Goal: Information Seeking & Learning: Learn about a topic

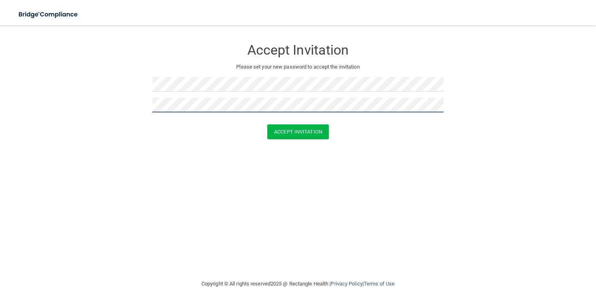
click at [267, 125] on button "Accept Invitation" at bounding box center [297, 132] width 61 height 15
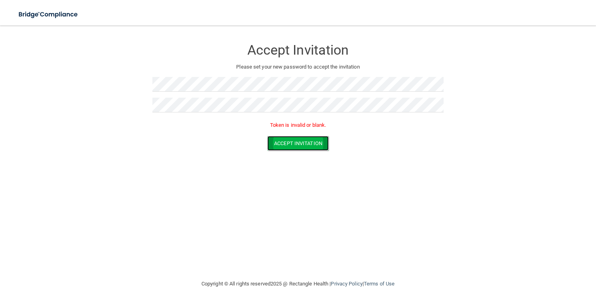
click at [271, 146] on button "Accept Invitation" at bounding box center [297, 143] width 61 height 15
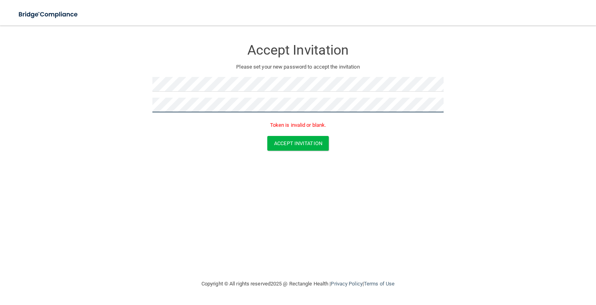
click at [267, 136] on button "Accept Invitation" at bounding box center [297, 143] width 61 height 15
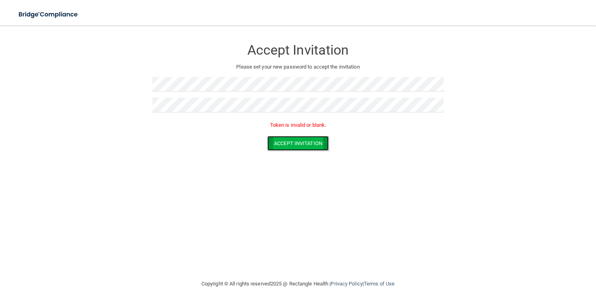
click at [299, 144] on button "Accept Invitation" at bounding box center [297, 143] width 61 height 15
click at [279, 141] on button "Accept Invitation" at bounding box center [297, 143] width 61 height 15
click at [286, 142] on button "Accept Invitation" at bounding box center [297, 143] width 61 height 15
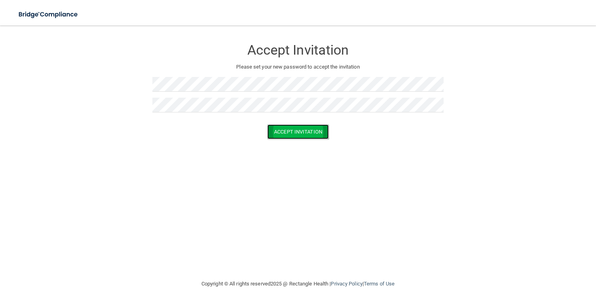
click at [288, 137] on button "Accept Invitation" at bounding box center [297, 132] width 61 height 15
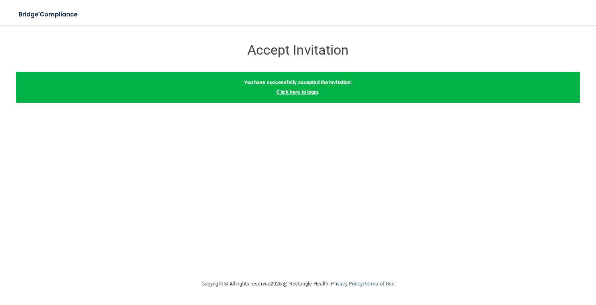
click at [300, 91] on link "Click here to login" at bounding box center [298, 92] width 42 height 6
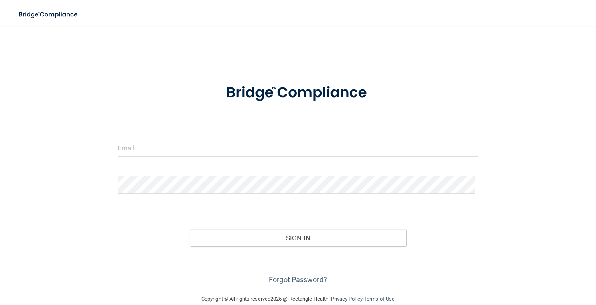
click at [188, 137] on form "Invalid email/password. You don't have permission to access that page. Sign In …" at bounding box center [298, 179] width 361 height 213
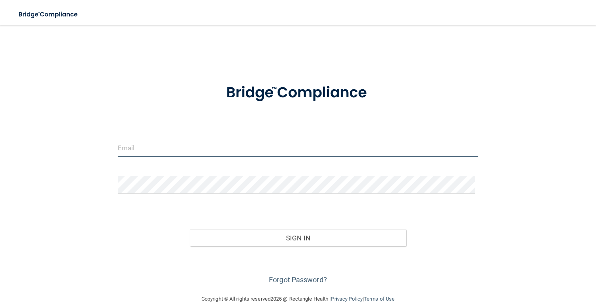
click at [127, 149] on input "email" at bounding box center [298, 148] width 361 height 18
type input "[EMAIL_ADDRESS][DOMAIN_NAME]"
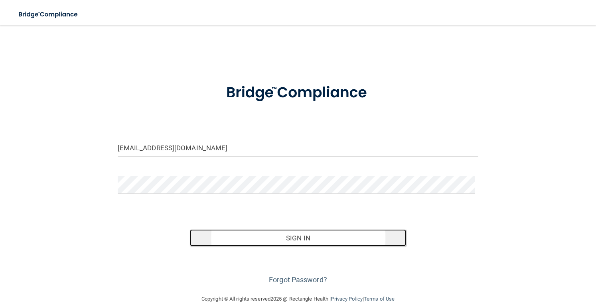
click at [240, 233] on button "Sign In" at bounding box center [298, 238] width 217 height 18
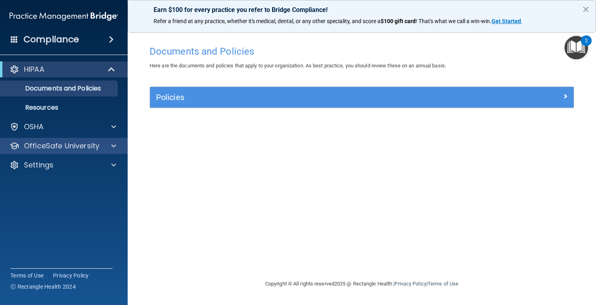
click at [73, 154] on div "OfficeSafe University" at bounding box center [64, 146] width 128 height 16
click at [77, 143] on p "OfficeSafe University" at bounding box center [61, 146] width 75 height 10
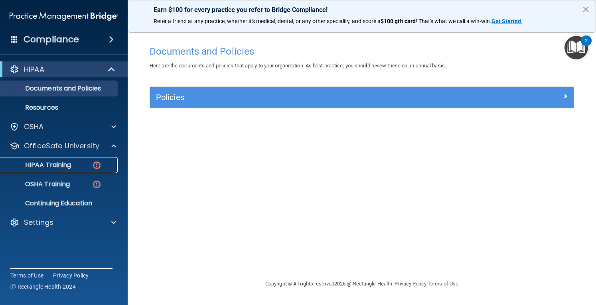
click at [88, 163] on div "HIPAA Training" at bounding box center [59, 165] width 109 height 8
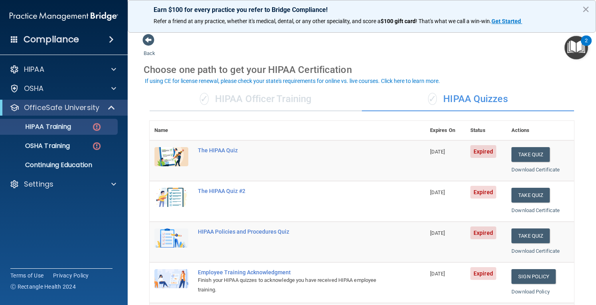
click at [300, 105] on div "✓ HIPAA Officer Training" at bounding box center [256, 99] width 212 height 24
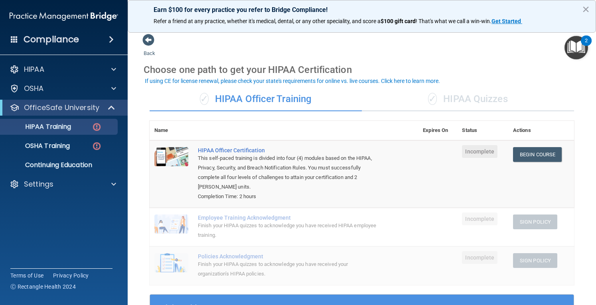
click at [484, 96] on div "✓ HIPAA Quizzes" at bounding box center [468, 99] width 212 height 24
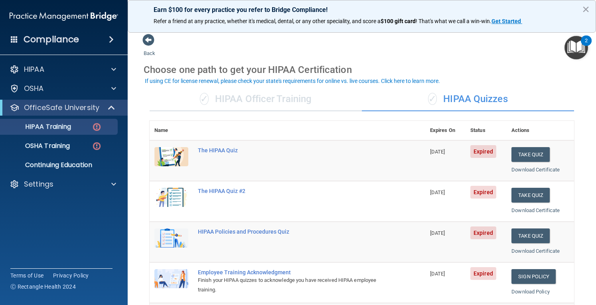
click at [533, 51] on div "Back Choose one path to get your HIPAA Certification ✓ HIPAA Officer Training ✓…" at bounding box center [362, 302] width 437 height 536
click at [520, 151] on button "Take Quiz" at bounding box center [531, 154] width 38 height 15
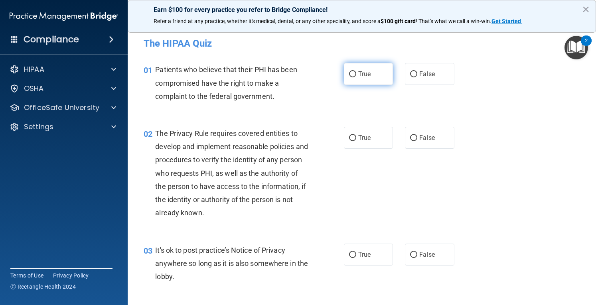
click at [350, 71] on input "True" at bounding box center [352, 74] width 7 height 6
radio input "true"
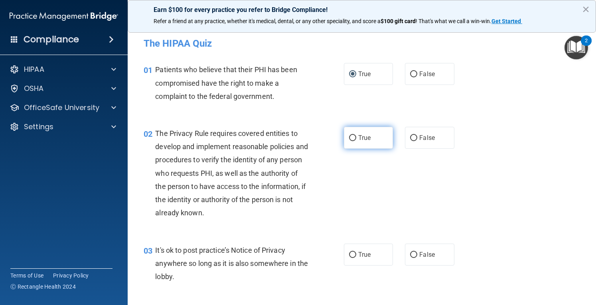
click at [370, 138] on label "True" at bounding box center [368, 138] width 49 height 22
click at [356, 138] on input "True" at bounding box center [352, 138] width 7 height 6
radio input "true"
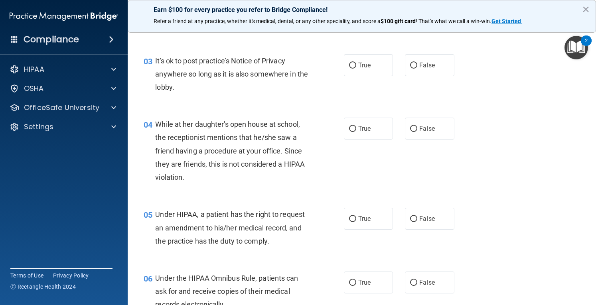
scroll to position [176, 0]
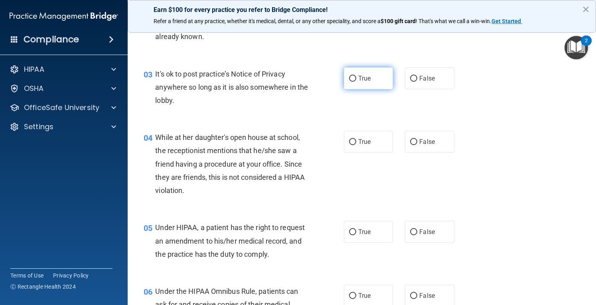
click at [372, 75] on label "True" at bounding box center [368, 78] width 49 height 22
click at [356, 76] on input "True" at bounding box center [352, 79] width 7 height 6
radio input "true"
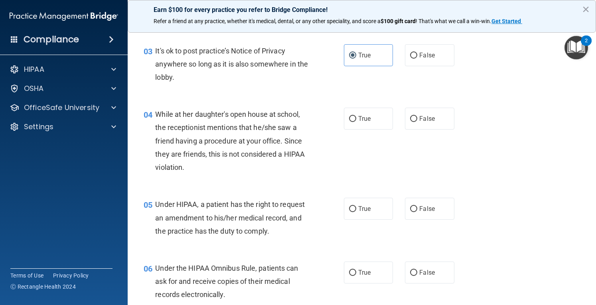
scroll to position [202, 0]
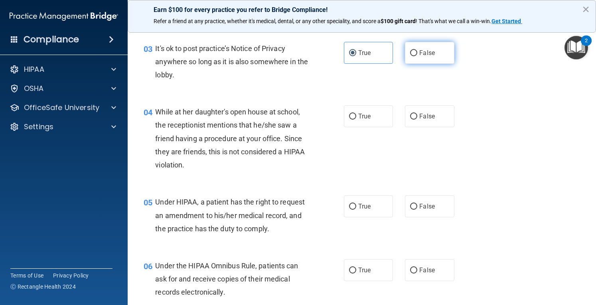
click at [435, 56] on label "False" at bounding box center [429, 53] width 49 height 22
click at [417, 56] on input "False" at bounding box center [413, 53] width 7 height 6
radio input "true"
radio input "false"
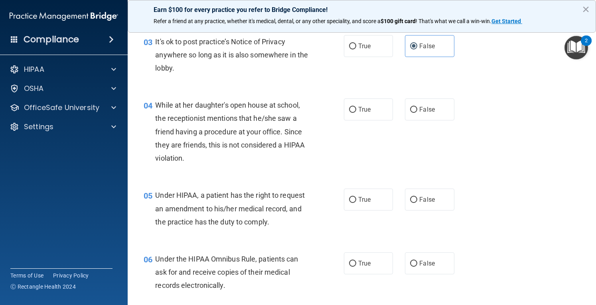
scroll to position [218, 0]
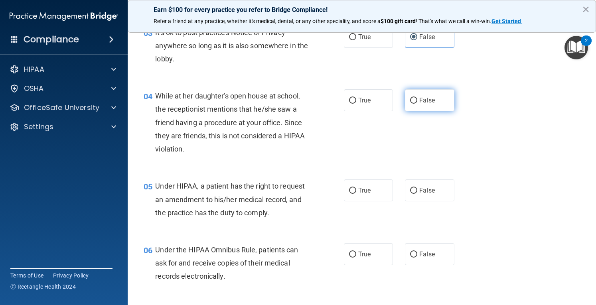
click at [430, 99] on span "False" at bounding box center [427, 101] width 16 height 8
click at [417, 99] on input "False" at bounding box center [413, 101] width 7 height 6
radio input "true"
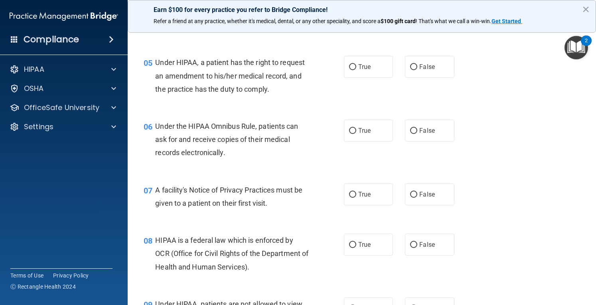
scroll to position [346, 0]
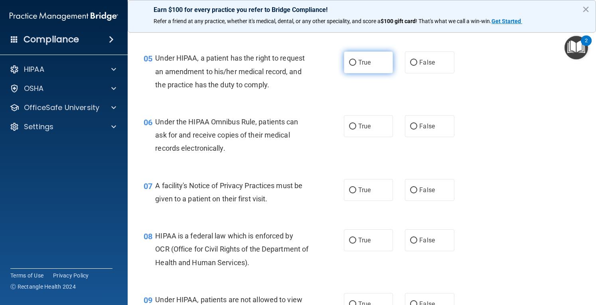
click at [351, 57] on label "True" at bounding box center [368, 62] width 49 height 22
click at [351, 60] on input "True" at bounding box center [352, 63] width 7 height 6
radio input "true"
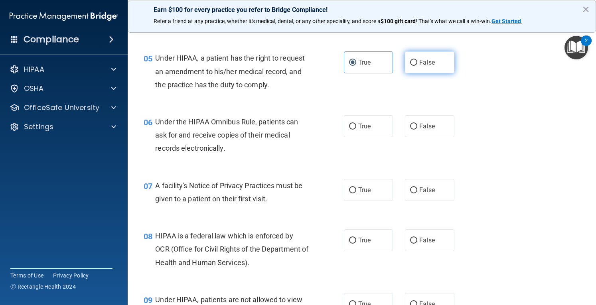
click at [426, 59] on span "False" at bounding box center [427, 63] width 16 height 8
click at [417, 60] on input "False" at bounding box center [413, 63] width 7 height 6
radio input "true"
radio input "false"
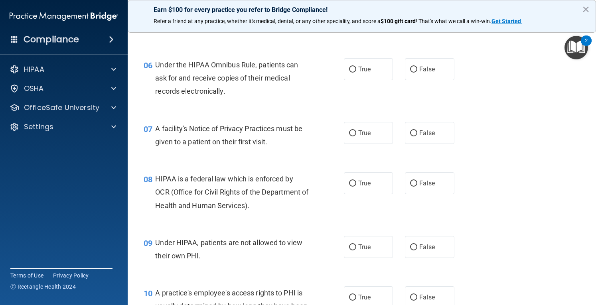
scroll to position [410, 0]
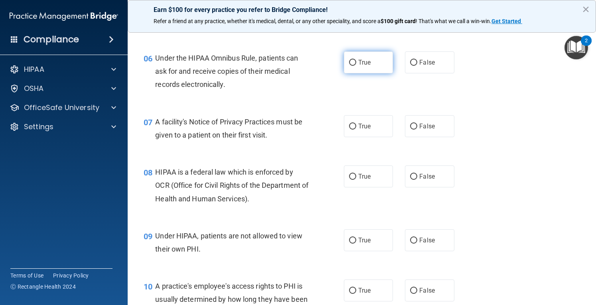
click at [377, 61] on label "True" at bounding box center [368, 62] width 49 height 22
click at [356, 61] on input "True" at bounding box center [352, 63] width 7 height 6
radio input "true"
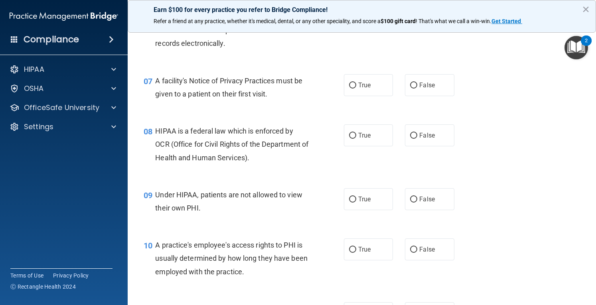
scroll to position [458, 0]
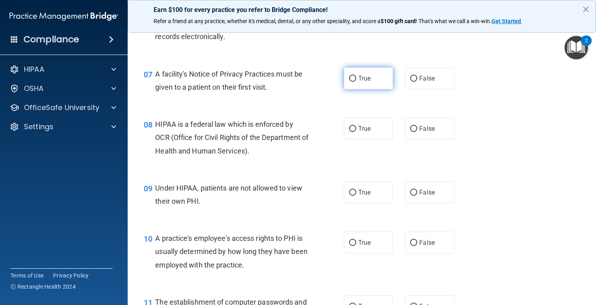
click at [374, 73] on label "True" at bounding box center [368, 78] width 49 height 22
click at [356, 76] on input "True" at bounding box center [352, 79] width 7 height 6
radio input "true"
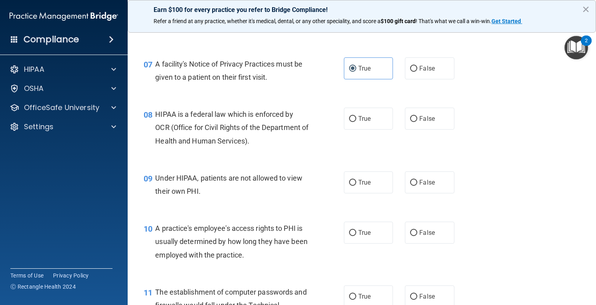
scroll to position [477, 0]
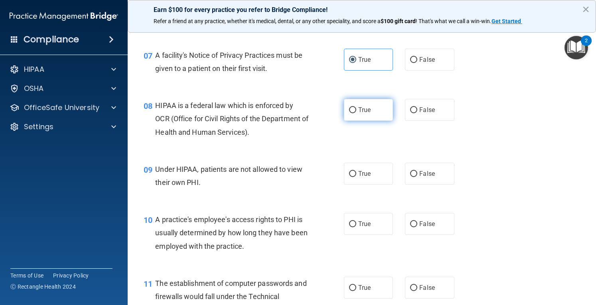
click at [360, 105] on label "True" at bounding box center [368, 110] width 49 height 22
click at [356, 107] on input "True" at bounding box center [352, 110] width 7 height 6
radio input "true"
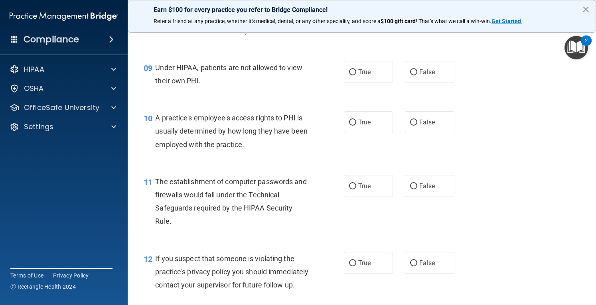
scroll to position [581, 0]
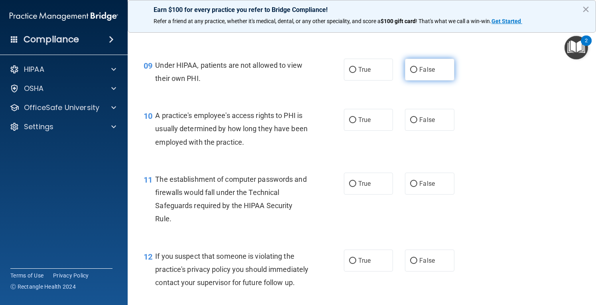
click at [415, 64] on label "False" at bounding box center [429, 70] width 49 height 22
click at [415, 67] on input "False" at bounding box center [413, 70] width 7 height 6
radio input "true"
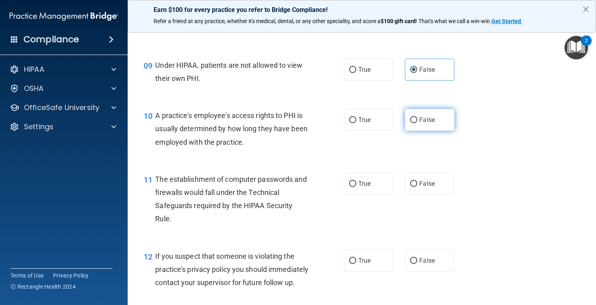
click at [435, 123] on label "False" at bounding box center [429, 120] width 49 height 22
click at [417, 123] on input "False" at bounding box center [413, 120] width 7 height 6
radio input "true"
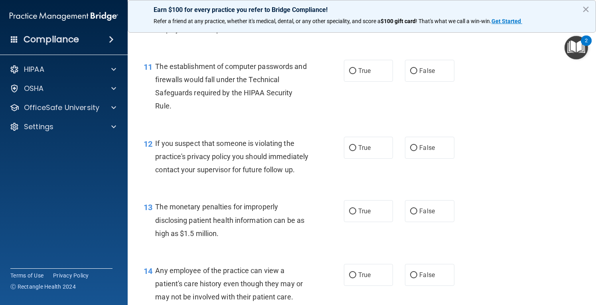
scroll to position [700, 0]
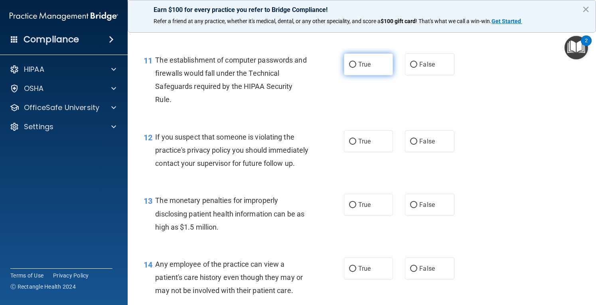
click at [349, 66] on input "True" at bounding box center [352, 65] width 7 height 6
radio input "true"
click at [382, 138] on label "True" at bounding box center [368, 142] width 49 height 22
click at [356, 139] on input "True" at bounding box center [352, 142] width 7 height 6
radio input "true"
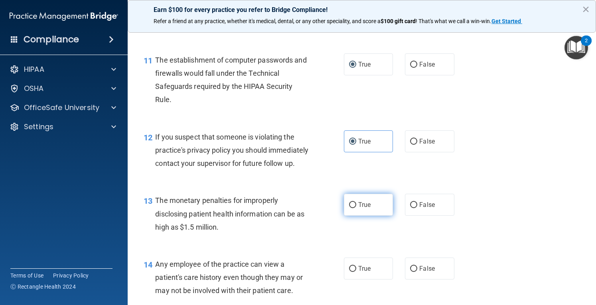
click at [388, 216] on label "True" at bounding box center [368, 205] width 49 height 22
click at [356, 208] on input "True" at bounding box center [352, 205] width 7 height 6
radio input "true"
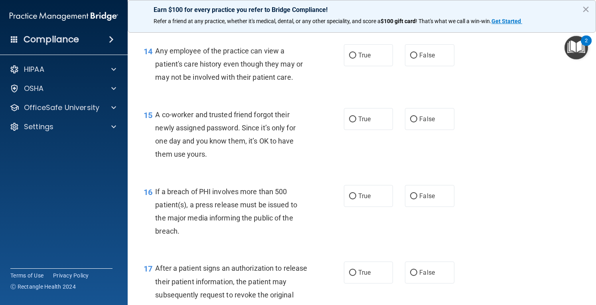
scroll to position [916, 0]
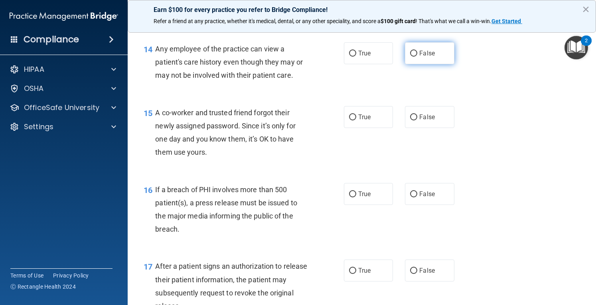
click at [433, 64] on label "False" at bounding box center [429, 53] width 49 height 22
click at [417, 57] on input "False" at bounding box center [413, 54] width 7 height 6
radio input "true"
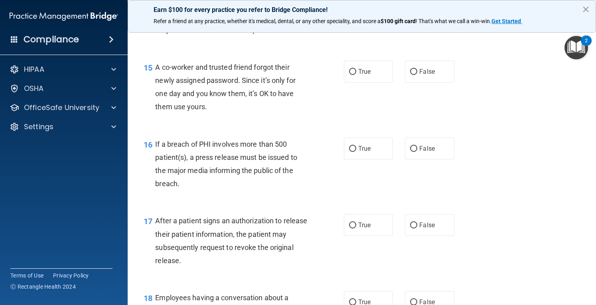
scroll to position [963, 0]
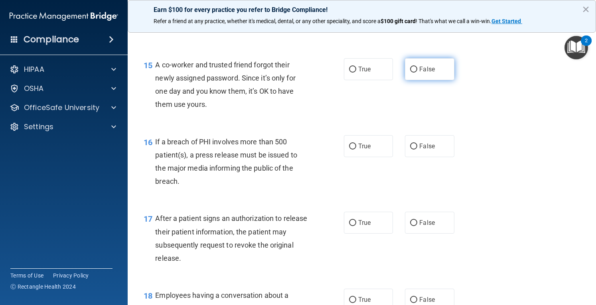
click at [421, 73] on span "False" at bounding box center [427, 69] width 16 height 8
click at [417, 73] on input "False" at bounding box center [413, 70] width 7 height 6
radio input "true"
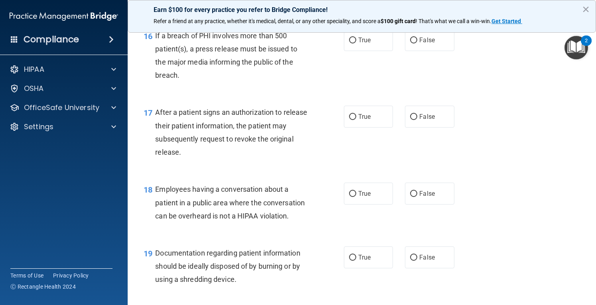
scroll to position [1072, 0]
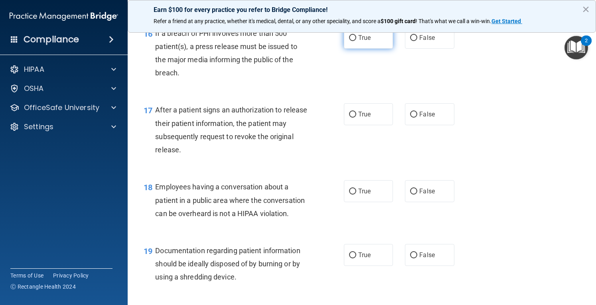
click at [368, 42] on span "True" at bounding box center [364, 38] width 12 height 8
click at [356, 41] on input "True" at bounding box center [352, 38] width 7 height 6
radio input "true"
click at [351, 125] on label "True" at bounding box center [368, 114] width 49 height 22
click at [351, 118] on input "True" at bounding box center [352, 115] width 7 height 6
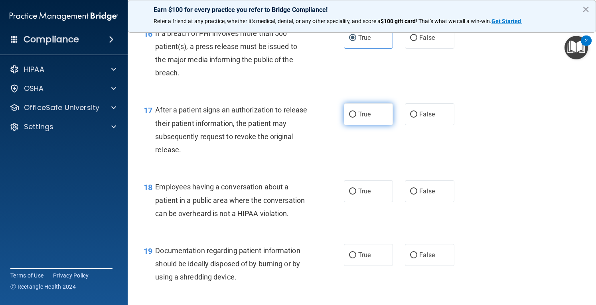
radio input "true"
click at [366, 197] on label "True" at bounding box center [368, 191] width 49 height 22
click at [356, 195] on input "True" at bounding box center [352, 192] width 7 height 6
radio input "true"
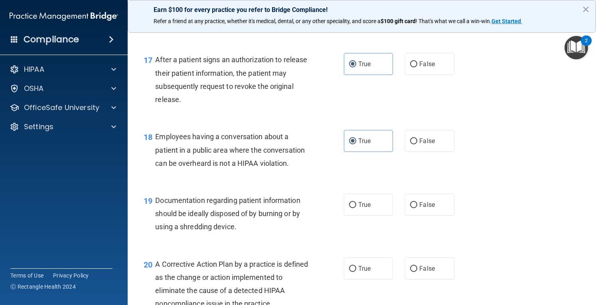
scroll to position [1120, 0]
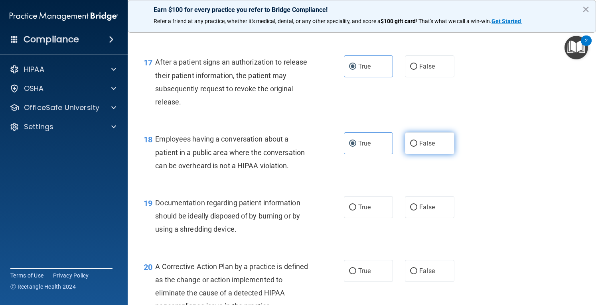
click at [437, 151] on label "False" at bounding box center [429, 143] width 49 height 22
click at [417, 147] on input "False" at bounding box center [413, 144] width 7 height 6
radio input "true"
radio input "false"
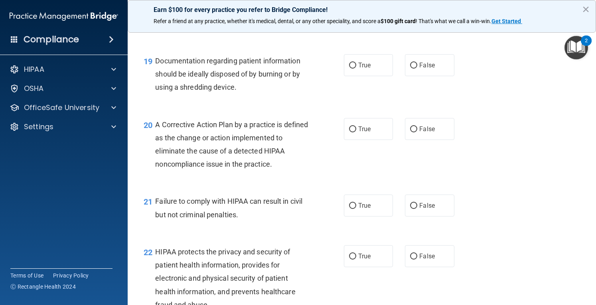
scroll to position [1268, 0]
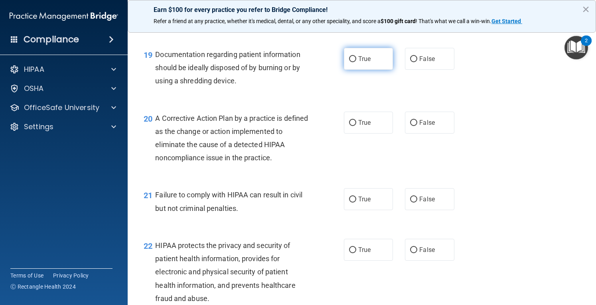
click at [354, 70] on label "True" at bounding box center [368, 59] width 49 height 22
click at [354, 62] on input "True" at bounding box center [352, 59] width 7 height 6
radio input "true"
click at [368, 133] on label "True" at bounding box center [368, 123] width 49 height 22
click at [356, 126] on input "True" at bounding box center [352, 123] width 7 height 6
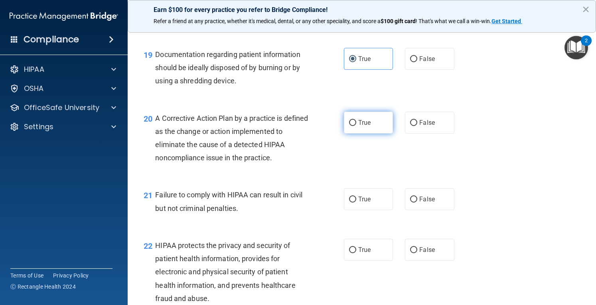
radio input "true"
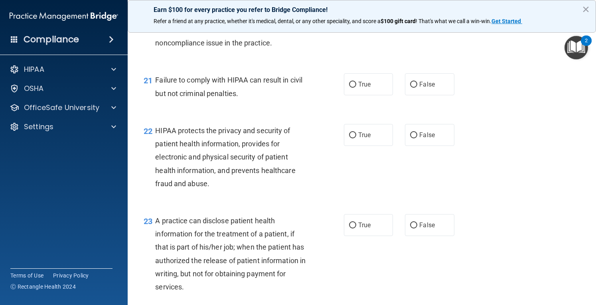
scroll to position [1386, 0]
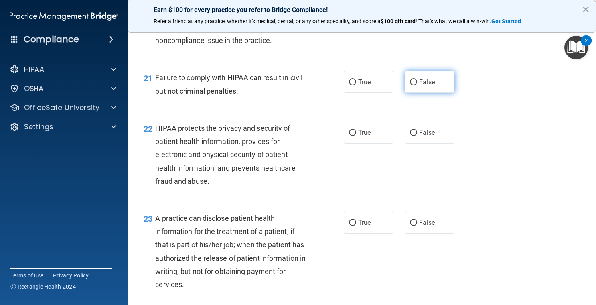
click at [408, 87] on label "False" at bounding box center [429, 82] width 49 height 22
click at [410, 85] on input "False" at bounding box center [413, 82] width 7 height 6
radio input "true"
click at [354, 142] on label "True" at bounding box center [368, 133] width 49 height 22
click at [354, 136] on input "True" at bounding box center [352, 133] width 7 height 6
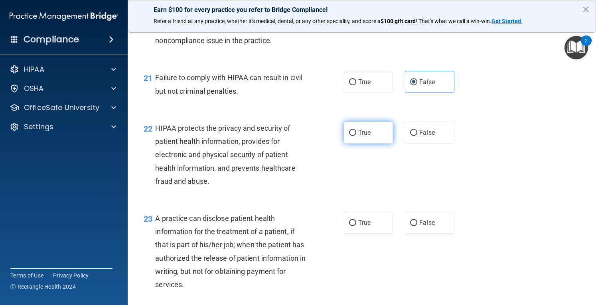
radio input "true"
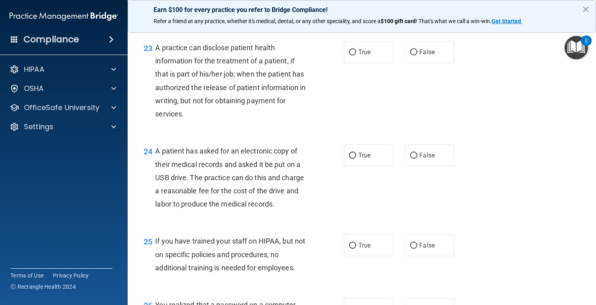
scroll to position [1563, 0]
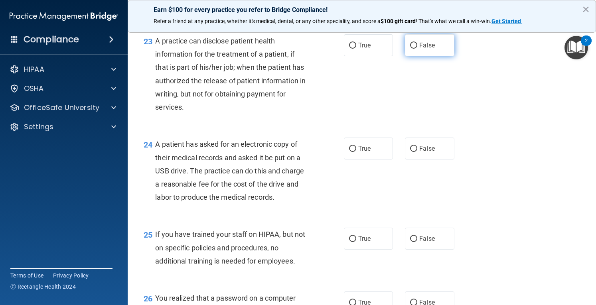
click at [429, 56] on label "False" at bounding box center [429, 45] width 49 height 22
click at [417, 49] on input "False" at bounding box center [413, 46] width 7 height 6
radio input "true"
click at [353, 160] on label "True" at bounding box center [368, 149] width 49 height 22
click at [353, 152] on input "True" at bounding box center [352, 149] width 7 height 6
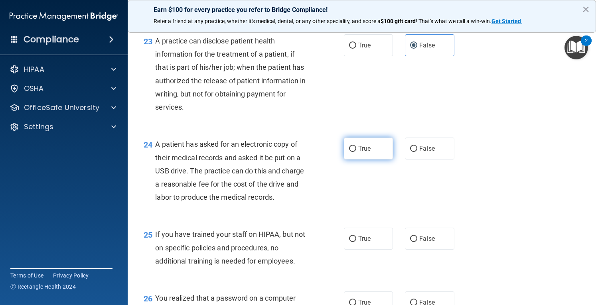
radio input "true"
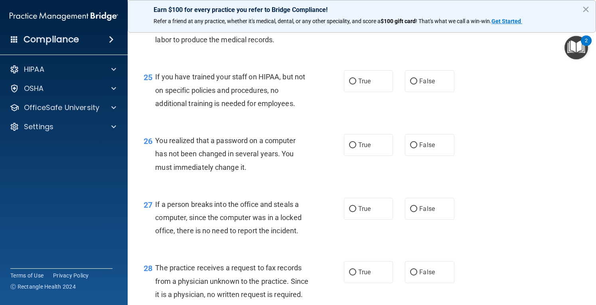
scroll to position [1736, 0]
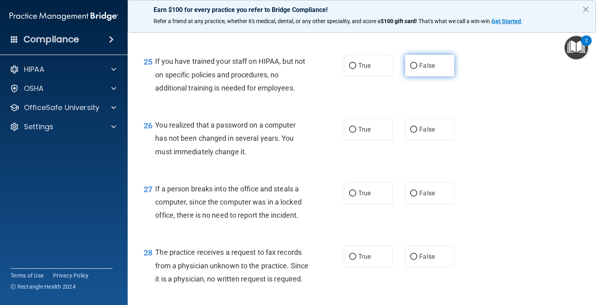
click at [421, 69] on span "False" at bounding box center [427, 66] width 16 height 8
click at [417, 69] on input "False" at bounding box center [413, 66] width 7 height 6
radio input "true"
click at [358, 133] on span "True" at bounding box center [364, 130] width 12 height 8
click at [356, 133] on input "True" at bounding box center [352, 130] width 7 height 6
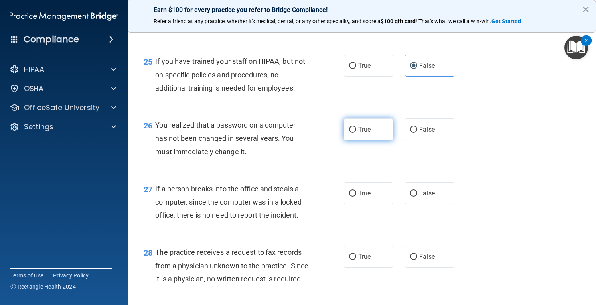
radio input "true"
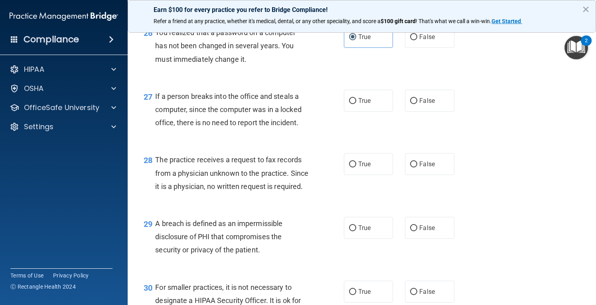
scroll to position [1836, 0]
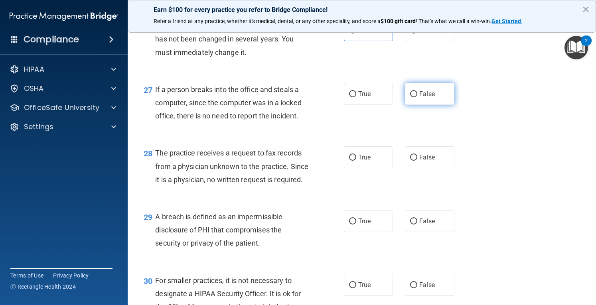
click at [420, 98] on span "False" at bounding box center [427, 94] width 16 height 8
click at [417, 97] on input "False" at bounding box center [413, 94] width 7 height 6
radio input "true"
click at [437, 168] on label "False" at bounding box center [429, 157] width 49 height 22
click at [417, 161] on input "False" at bounding box center [413, 158] width 7 height 6
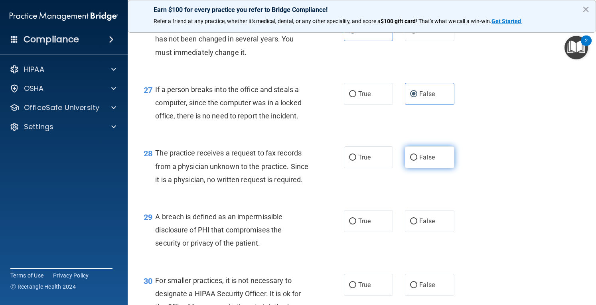
radio input "true"
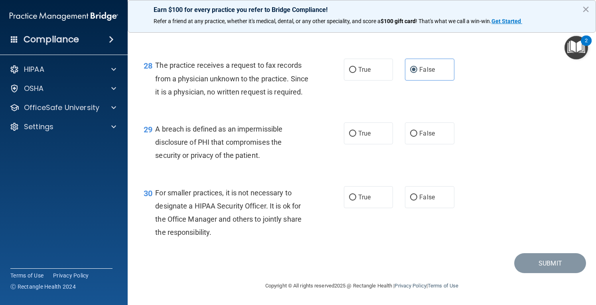
scroll to position [1932, 0]
click at [362, 137] on span "True" at bounding box center [364, 134] width 12 height 8
click at [356, 137] on input "True" at bounding box center [352, 134] width 7 height 6
radio input "true"
click at [435, 208] on label "False" at bounding box center [429, 197] width 49 height 22
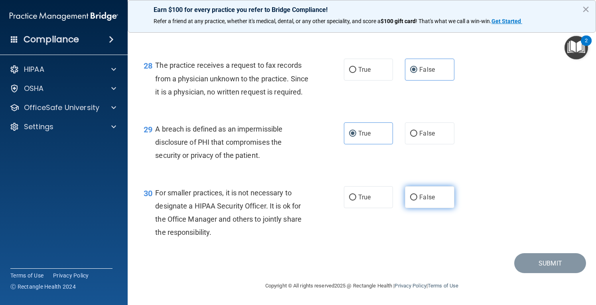
click at [417, 201] on input "False" at bounding box center [413, 198] width 7 height 6
radio input "true"
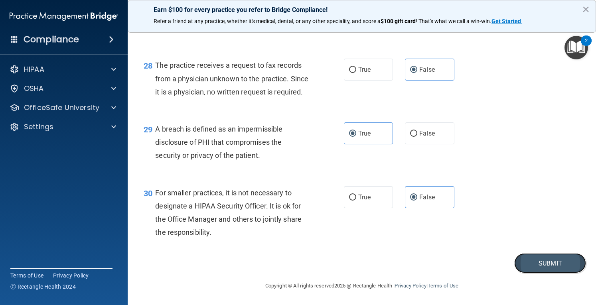
click at [541, 274] on button "Submit" at bounding box center [550, 263] width 72 height 20
click at [535, 274] on button "Submit" at bounding box center [550, 263] width 72 height 20
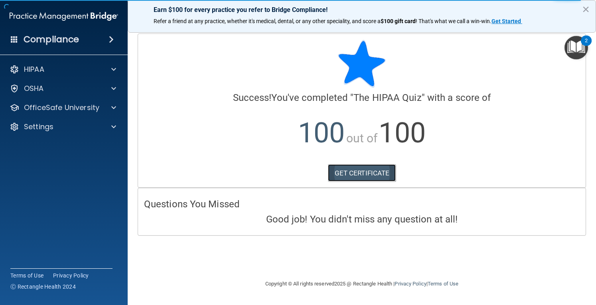
click at [363, 174] on link "GET CERTIFICATE" at bounding box center [362, 173] width 68 height 18
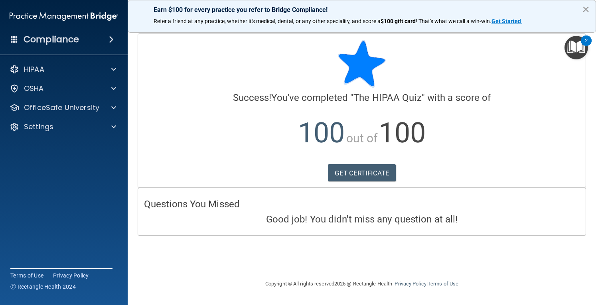
click at [585, 12] on button "×" at bounding box center [586, 9] width 8 height 13
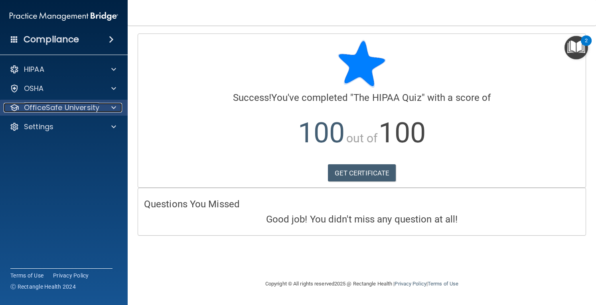
click at [80, 103] on p "OfficeSafe University" at bounding box center [61, 108] width 75 height 10
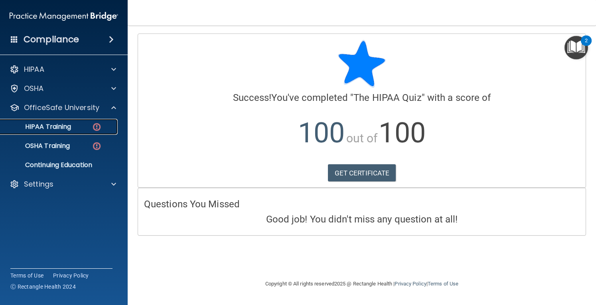
click at [80, 128] on div "HIPAA Training" at bounding box center [59, 127] width 109 height 8
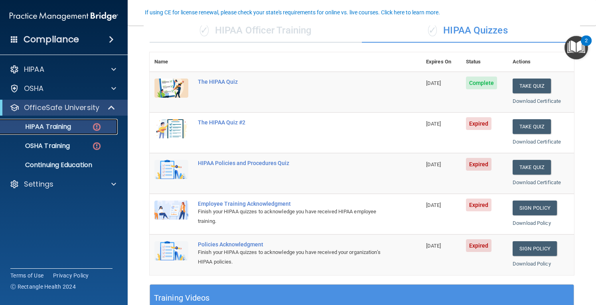
scroll to position [74, 0]
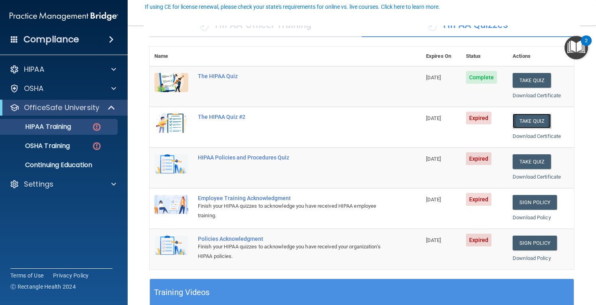
click at [537, 121] on button "Take Quiz" at bounding box center [532, 121] width 38 height 15
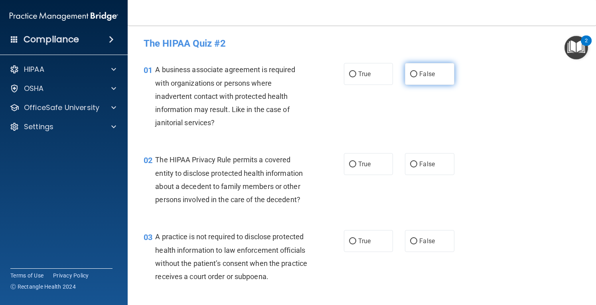
click at [414, 76] on label "False" at bounding box center [429, 74] width 49 height 22
click at [414, 76] on input "False" at bounding box center [413, 74] width 7 height 6
radio input "true"
click at [411, 75] on input "False" at bounding box center [413, 74] width 7 height 6
click at [381, 164] on label "True" at bounding box center [368, 164] width 49 height 22
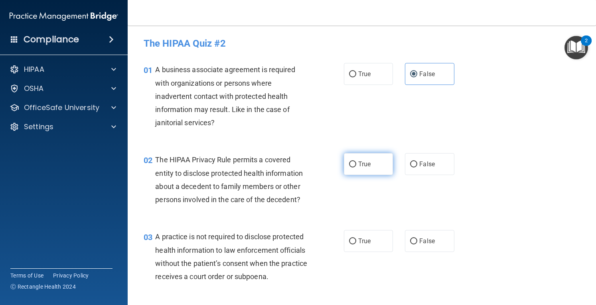
click at [356, 164] on input "True" at bounding box center [352, 165] width 7 height 6
radio input "true"
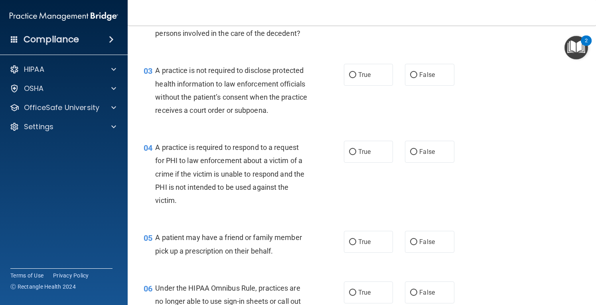
scroll to position [178, 0]
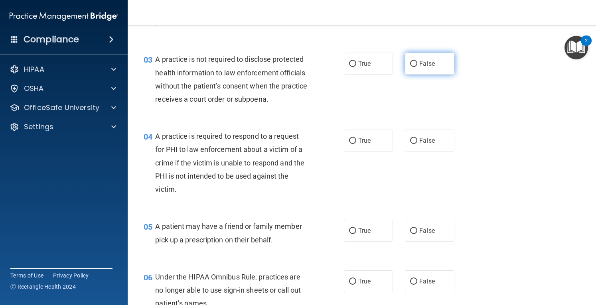
click at [422, 70] on label "False" at bounding box center [429, 64] width 49 height 22
click at [417, 67] on input "False" at bounding box center [413, 64] width 7 height 6
radio input "true"
click at [367, 144] on span "True" at bounding box center [364, 141] width 12 height 8
click at [356, 144] on input "True" at bounding box center [352, 141] width 7 height 6
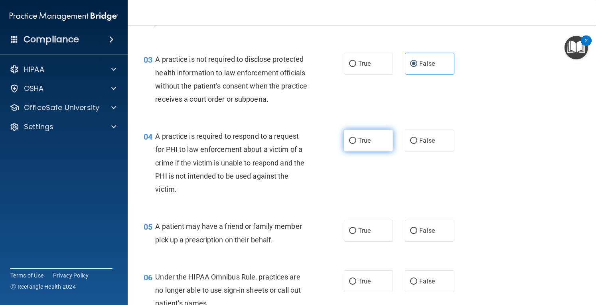
radio input "true"
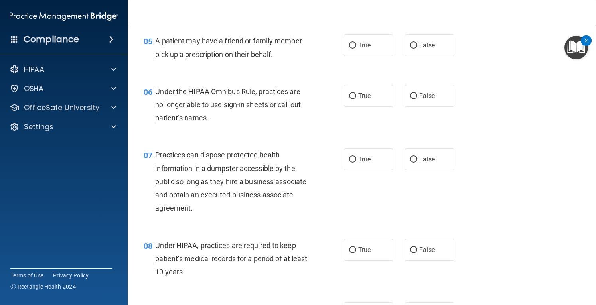
scroll to position [370, 0]
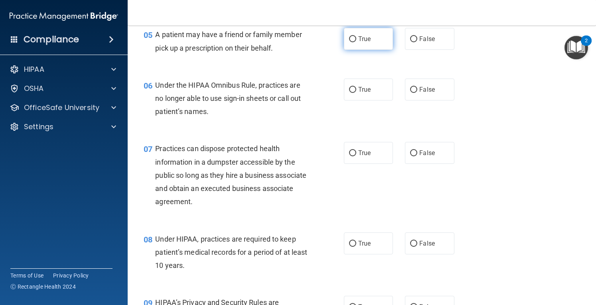
click at [370, 50] on label "True" at bounding box center [368, 39] width 49 height 22
click at [356, 42] on input "True" at bounding box center [352, 39] width 7 height 6
radio input "true"
click at [365, 94] on label "True" at bounding box center [368, 90] width 49 height 22
click at [356, 93] on input "True" at bounding box center [352, 90] width 7 height 6
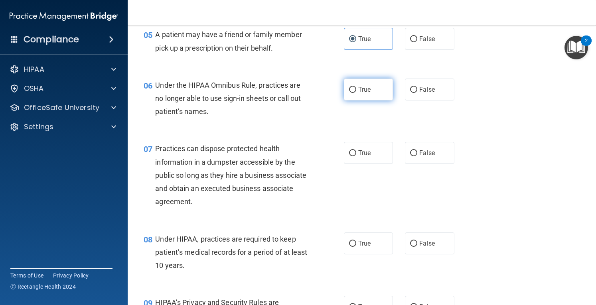
radio input "true"
click at [441, 101] on label "False" at bounding box center [429, 90] width 49 height 22
click at [417, 93] on input "False" at bounding box center [413, 90] width 7 height 6
radio input "true"
radio input "false"
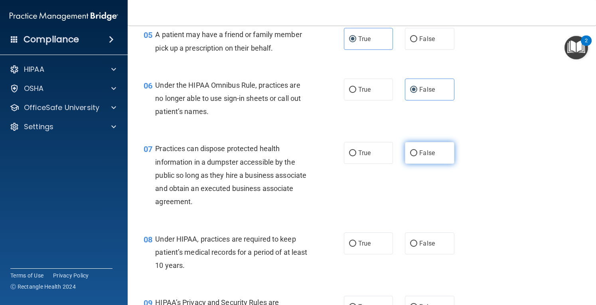
click at [431, 164] on label "False" at bounding box center [429, 153] width 49 height 22
click at [417, 156] on input "False" at bounding box center [413, 153] width 7 height 6
radio input "true"
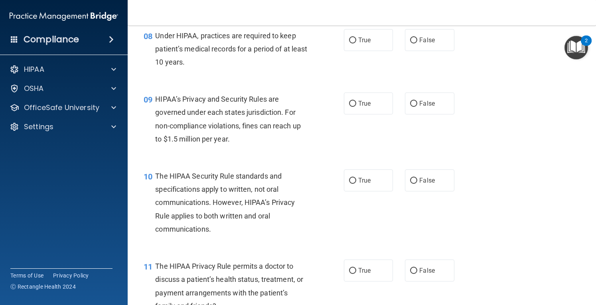
scroll to position [577, 0]
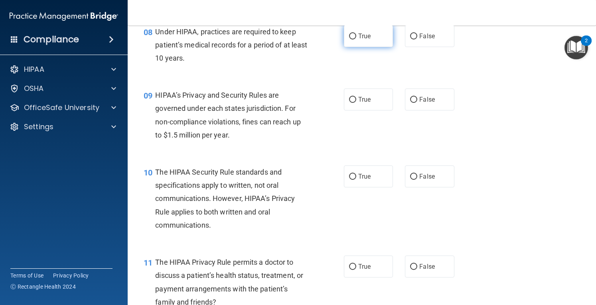
click at [355, 47] on label "True" at bounding box center [368, 36] width 49 height 22
click at [355, 40] on input "True" at bounding box center [352, 37] width 7 height 6
radio input "true"
click at [431, 47] on label "False" at bounding box center [429, 36] width 49 height 22
click at [417, 40] on input "False" at bounding box center [413, 37] width 7 height 6
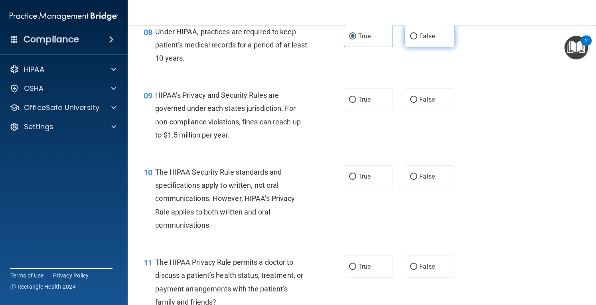
radio input "true"
radio input "false"
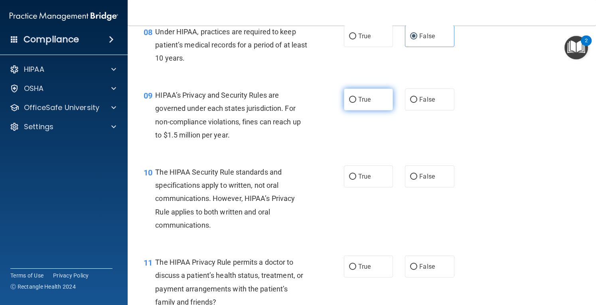
click at [352, 103] on input "True" at bounding box center [352, 100] width 7 height 6
radio input "true"
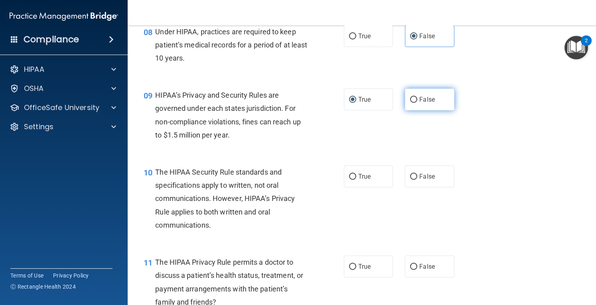
click at [409, 108] on label "False" at bounding box center [429, 100] width 49 height 22
click at [410, 103] on input "False" at bounding box center [413, 100] width 7 height 6
radio input "true"
radio input "false"
click at [387, 188] on label "True" at bounding box center [368, 177] width 49 height 22
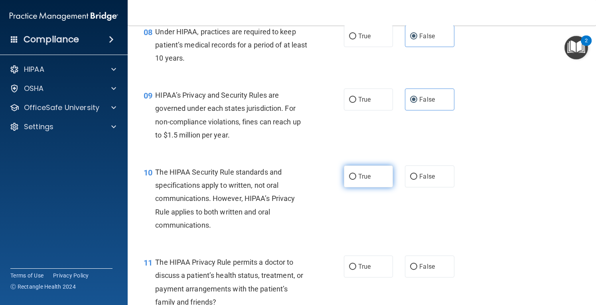
click at [356, 180] on input "True" at bounding box center [352, 177] width 7 height 6
radio input "true"
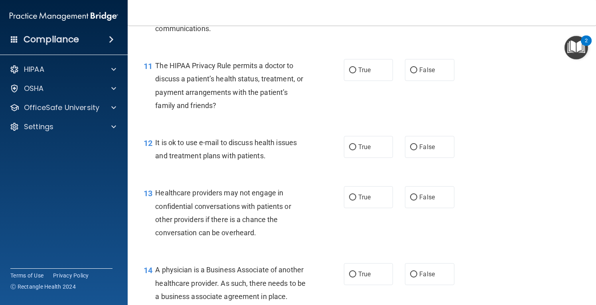
scroll to position [778, 0]
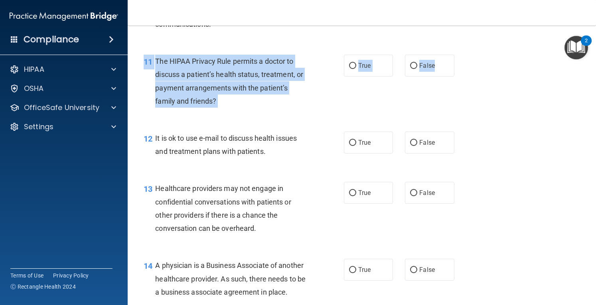
drag, startPoint x: 522, startPoint y: 78, endPoint x: 457, endPoint y: 89, distance: 66.4
click at [457, 89] on div "11 The HIPAA Privacy Rule permits a doctor to discuss a patient’s health status…" at bounding box center [362, 83] width 449 height 77
click at [457, 77] on div "True False" at bounding box center [403, 66] width 118 height 22
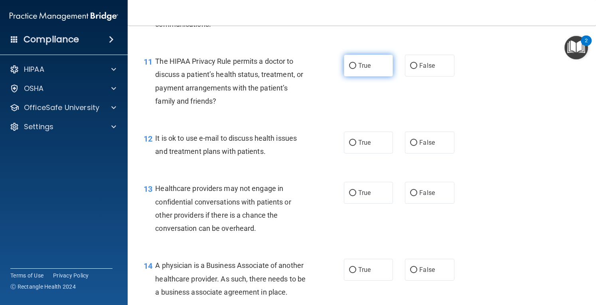
click at [376, 77] on label "True" at bounding box center [368, 66] width 49 height 22
click at [356, 69] on input "True" at bounding box center [352, 66] width 7 height 6
radio input "true"
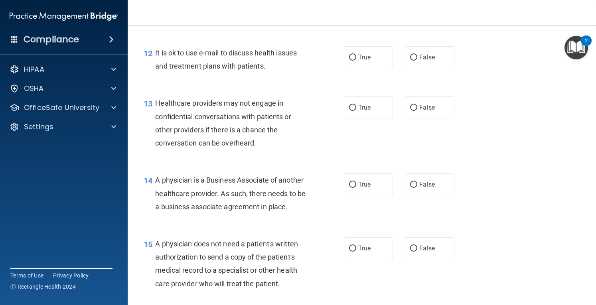
scroll to position [868, 0]
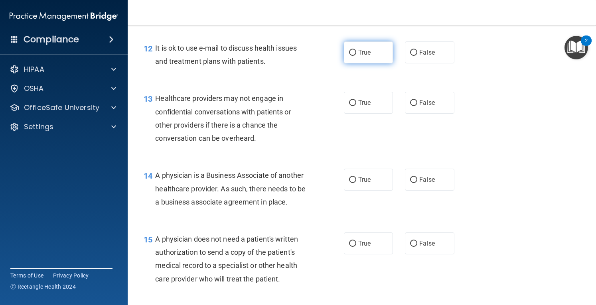
click at [350, 63] on label "True" at bounding box center [368, 53] width 49 height 22
click at [350, 56] on input "True" at bounding box center [352, 53] width 7 height 6
radio input "true"
click at [354, 114] on label "True" at bounding box center [368, 103] width 49 height 22
click at [354, 106] on input "True" at bounding box center [352, 103] width 7 height 6
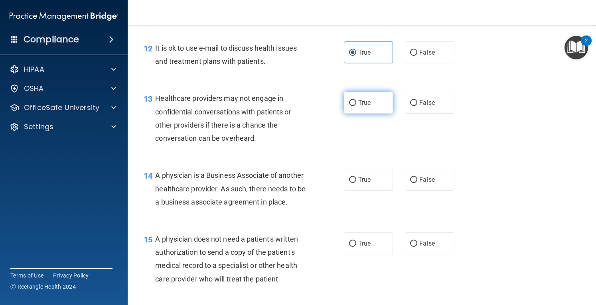
radio input "true"
click at [424, 107] on span "False" at bounding box center [427, 103] width 16 height 8
click at [417, 106] on input "False" at bounding box center [413, 103] width 7 height 6
radio input "true"
radio input "false"
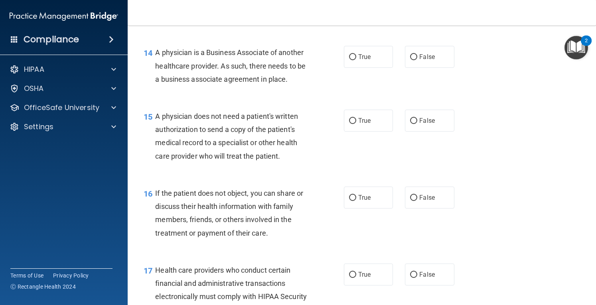
scroll to position [994, 0]
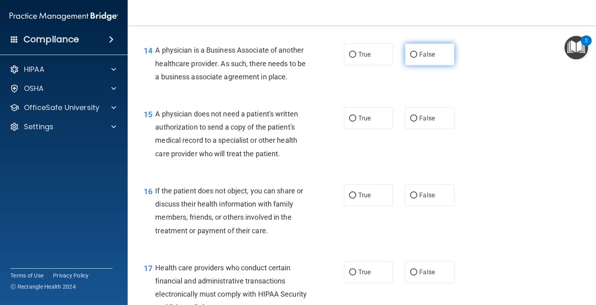
drag, startPoint x: 400, startPoint y: 67, endPoint x: 405, endPoint y: 67, distance: 5.2
click at [405, 65] on div "True False" at bounding box center [403, 55] width 118 height 22
click at [405, 65] on label "False" at bounding box center [429, 55] width 49 height 22
click at [410, 58] on input "False" at bounding box center [413, 55] width 7 height 6
radio input "true"
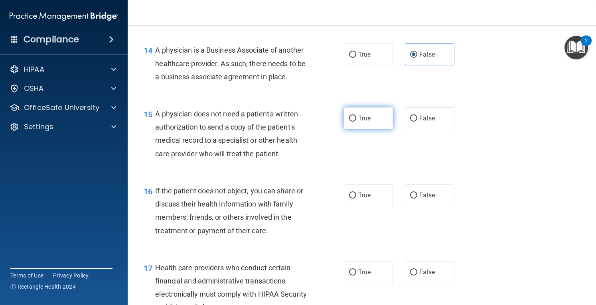
click at [348, 129] on label "True" at bounding box center [368, 118] width 49 height 22
click at [349, 122] on input "True" at bounding box center [352, 119] width 7 height 6
radio input "true"
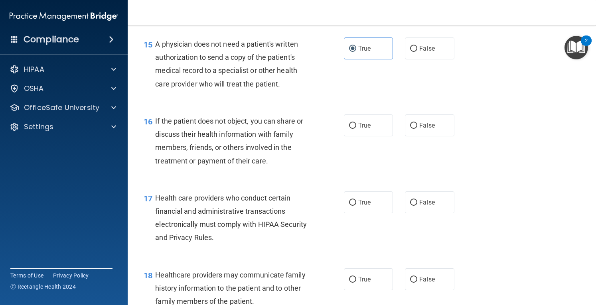
scroll to position [1066, 0]
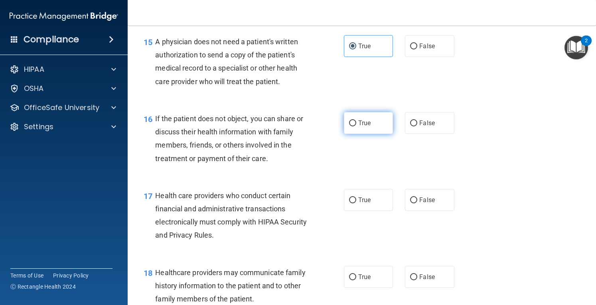
click at [346, 134] on label "True" at bounding box center [368, 123] width 49 height 22
click at [349, 127] on input "True" at bounding box center [352, 124] width 7 height 6
radio input "true"
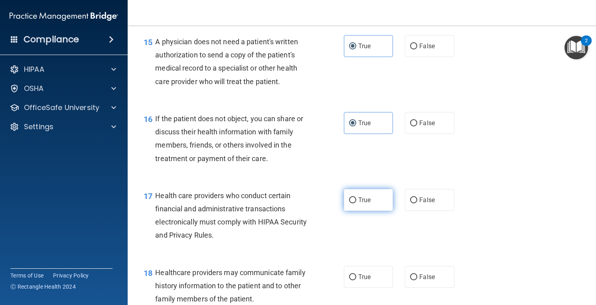
click at [370, 206] on label "True" at bounding box center [368, 200] width 49 height 22
click at [356, 204] on input "True" at bounding box center [352, 201] width 7 height 6
radio input "true"
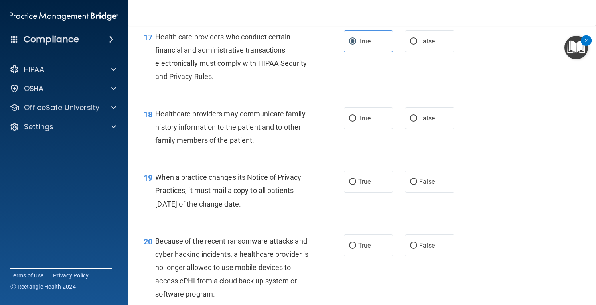
scroll to position [1242, 0]
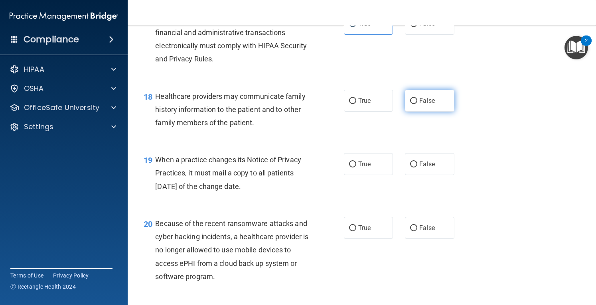
click at [431, 112] on label "False" at bounding box center [429, 101] width 49 height 22
click at [417, 104] on input "False" at bounding box center [413, 101] width 7 height 6
radio input "true"
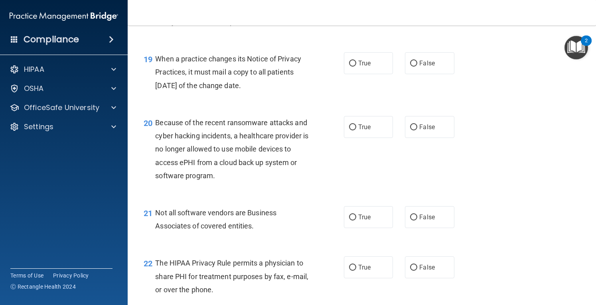
scroll to position [1348, 0]
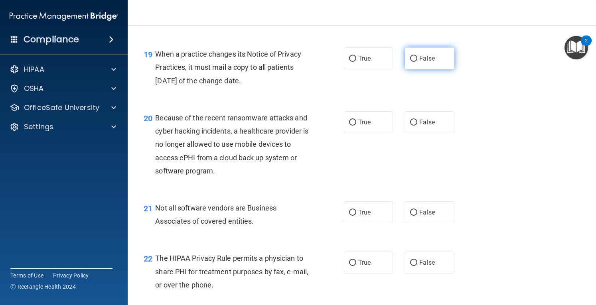
click at [444, 69] on label "False" at bounding box center [429, 58] width 49 height 22
click at [417, 62] on input "False" at bounding box center [413, 59] width 7 height 6
radio input "true"
click at [435, 133] on label "False" at bounding box center [429, 122] width 49 height 22
click at [417, 126] on input "False" at bounding box center [413, 123] width 7 height 6
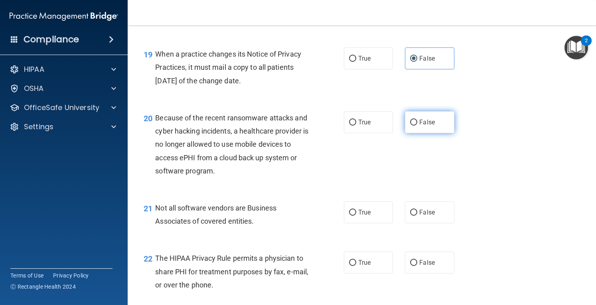
radio input "true"
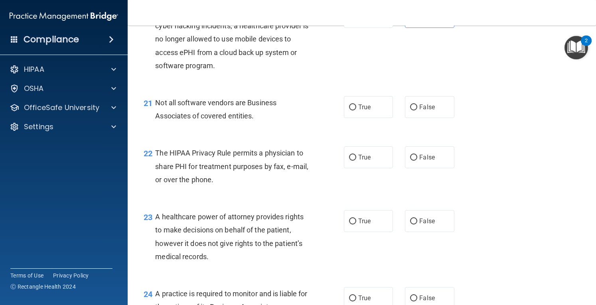
scroll to position [1456, 0]
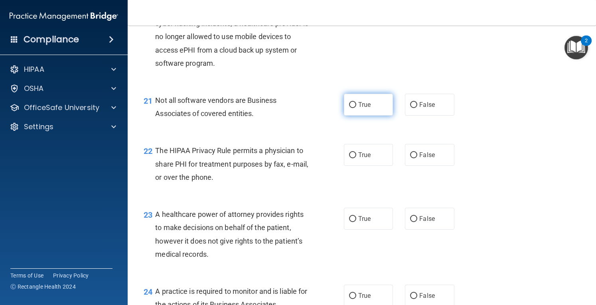
click at [363, 109] on span "True" at bounding box center [364, 105] width 12 height 8
click at [356, 108] on input "True" at bounding box center [352, 105] width 7 height 6
radio input "true"
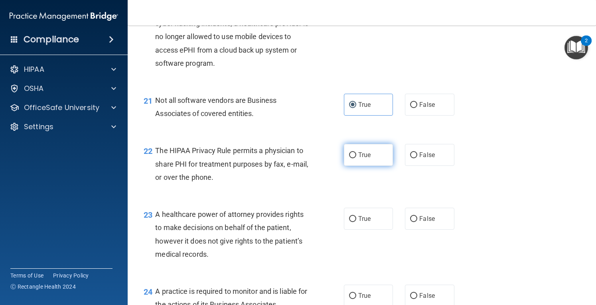
click at [372, 165] on label "True" at bounding box center [368, 155] width 49 height 22
click at [356, 158] on input "True" at bounding box center [352, 155] width 7 height 6
radio input "true"
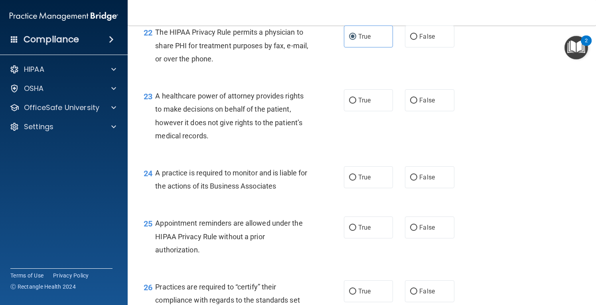
scroll to position [1577, 0]
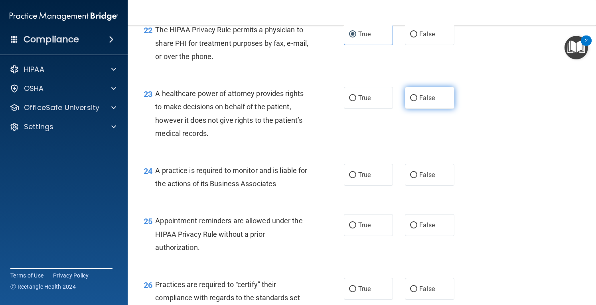
click at [434, 109] on label "False" at bounding box center [429, 98] width 49 height 22
click at [417, 101] on input "False" at bounding box center [413, 98] width 7 height 6
radio input "true"
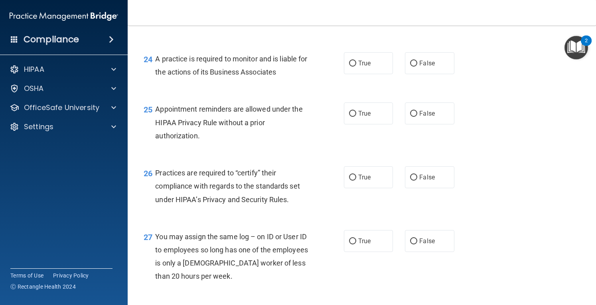
scroll to position [1704, 0]
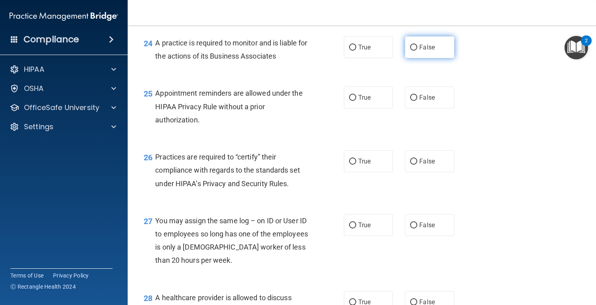
click at [421, 51] on span "False" at bounding box center [427, 48] width 16 height 8
click at [417, 51] on input "False" at bounding box center [413, 48] width 7 height 6
radio input "true"
click at [366, 101] on span "True" at bounding box center [364, 98] width 12 height 8
click at [356, 101] on input "True" at bounding box center [352, 98] width 7 height 6
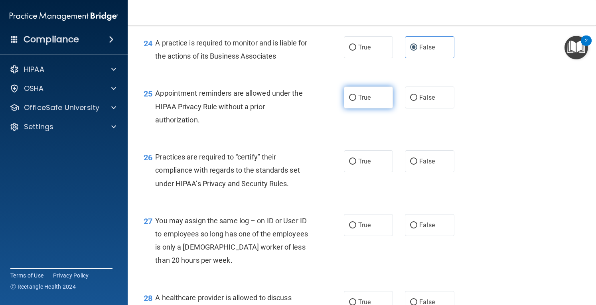
radio input "true"
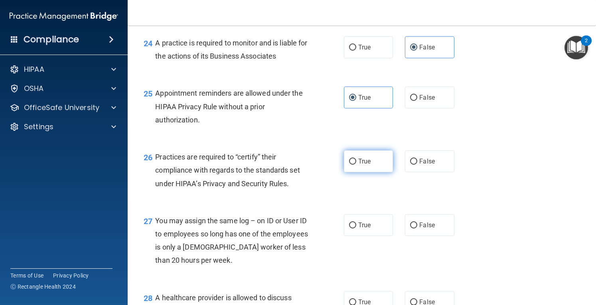
click at [365, 172] on label "True" at bounding box center [368, 161] width 49 height 22
click at [356, 165] on input "True" at bounding box center [352, 162] width 7 height 6
radio input "true"
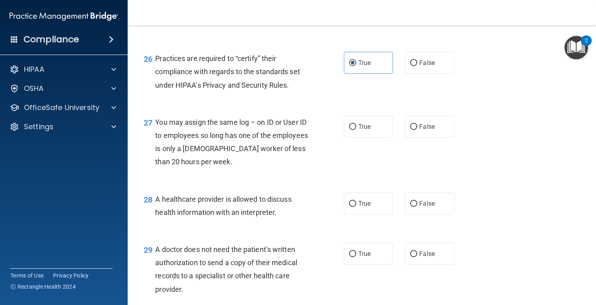
scroll to position [1814, 0]
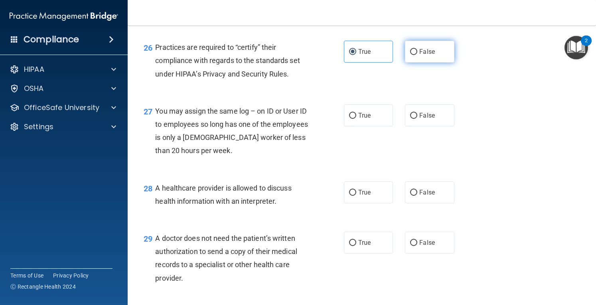
click at [419, 55] on span "False" at bounding box center [427, 52] width 16 height 8
click at [417, 55] on input "False" at bounding box center [413, 52] width 7 height 6
radio input "true"
radio input "false"
click at [426, 127] on label "False" at bounding box center [429, 116] width 49 height 22
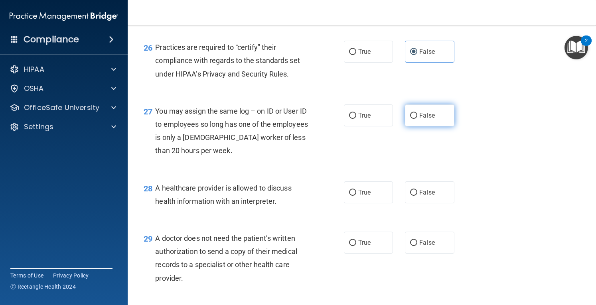
click at [417, 119] on input "False" at bounding box center [413, 116] width 7 height 6
radio input "true"
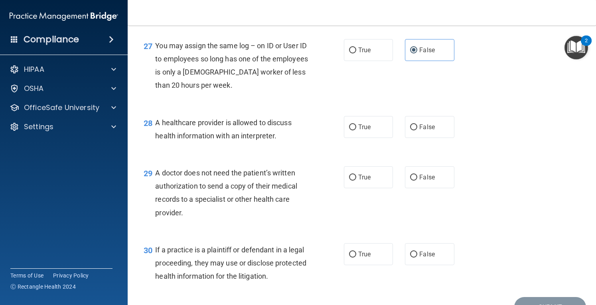
scroll to position [1886, 0]
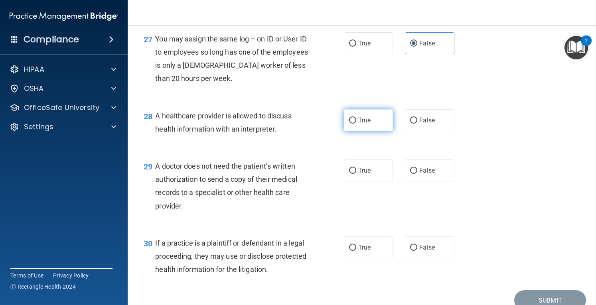
click at [352, 124] on input "True" at bounding box center [352, 121] width 7 height 6
radio input "true"
click at [590, 269] on main "- The HIPAA Quiz #2 This quiz doesn’t expire until 06/05/2025. Are you sure you…" at bounding box center [362, 166] width 469 height 280
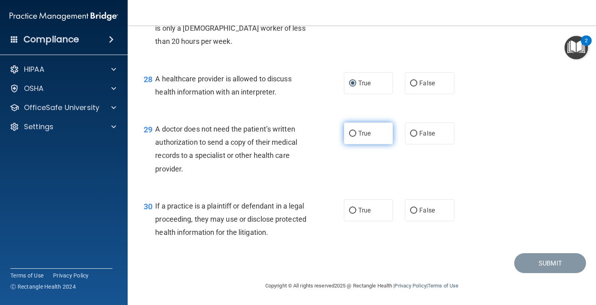
click at [376, 138] on label "True" at bounding box center [368, 134] width 49 height 22
click at [356, 137] on input "True" at bounding box center [352, 134] width 7 height 6
radio input "true"
click at [362, 207] on span "True" at bounding box center [364, 211] width 12 height 8
click at [356, 208] on input "True" at bounding box center [352, 211] width 7 height 6
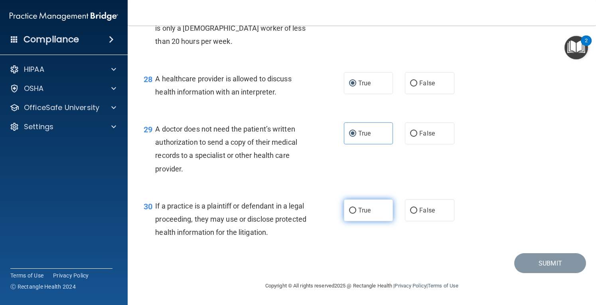
radio input "true"
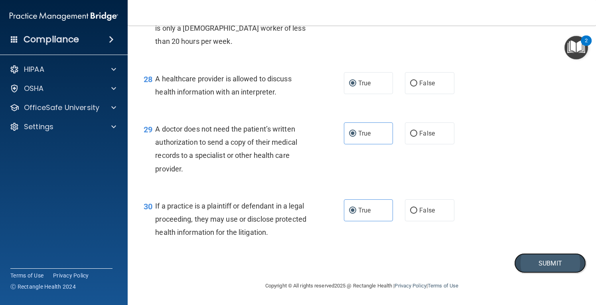
click at [532, 264] on button "Submit" at bounding box center [550, 263] width 72 height 20
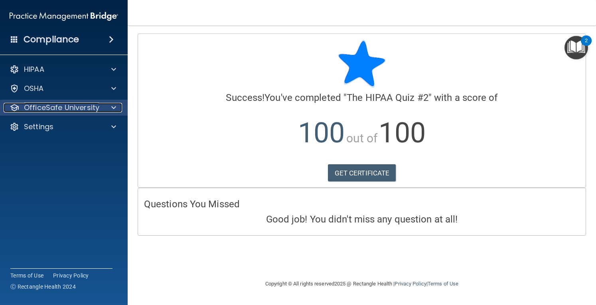
click at [66, 105] on p "OfficeSafe University" at bounding box center [61, 108] width 75 height 10
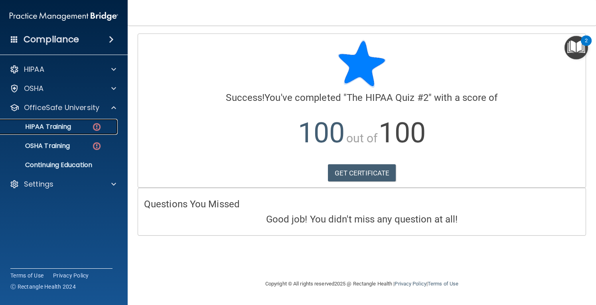
click at [61, 121] on link "HIPAA Training" at bounding box center [55, 127] width 126 height 16
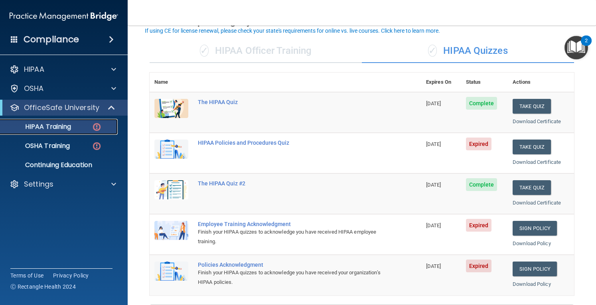
scroll to position [57, 0]
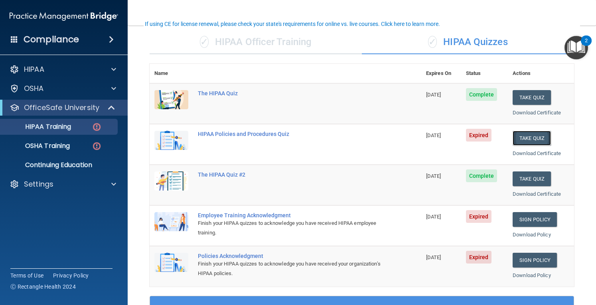
click at [520, 137] on button "Take Quiz" at bounding box center [532, 138] width 38 height 15
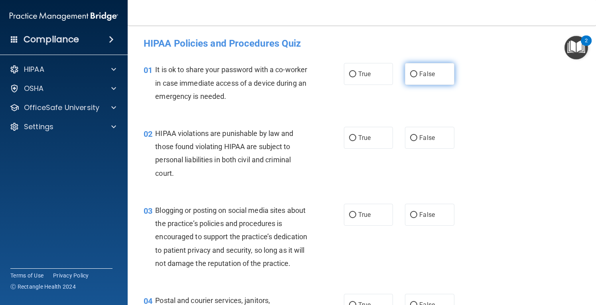
click at [410, 75] on input "False" at bounding box center [413, 74] width 7 height 6
radio input "true"
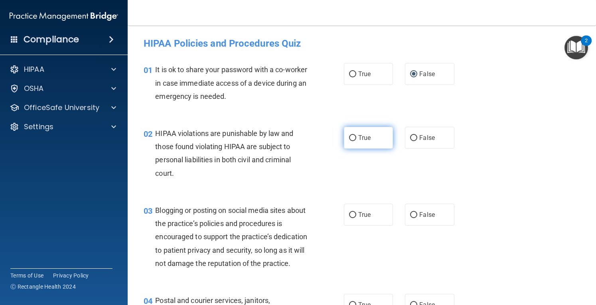
click at [362, 135] on span "True" at bounding box center [364, 138] width 12 height 8
click at [356, 135] on input "True" at bounding box center [352, 138] width 7 height 6
radio input "true"
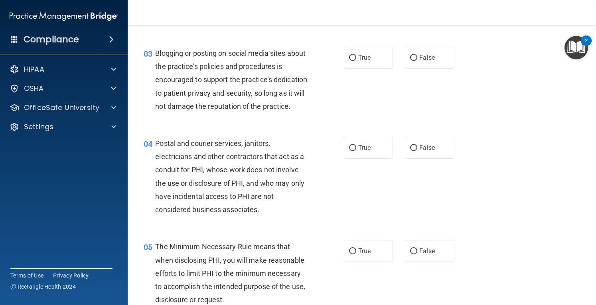
scroll to position [162, 0]
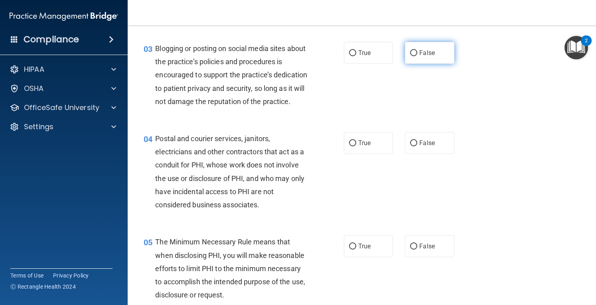
click at [427, 60] on label "False" at bounding box center [429, 53] width 49 height 22
click at [417, 56] on input "False" at bounding box center [413, 53] width 7 height 6
radio input "true"
click at [382, 154] on label "True" at bounding box center [368, 143] width 49 height 22
click at [356, 146] on input "True" at bounding box center [352, 143] width 7 height 6
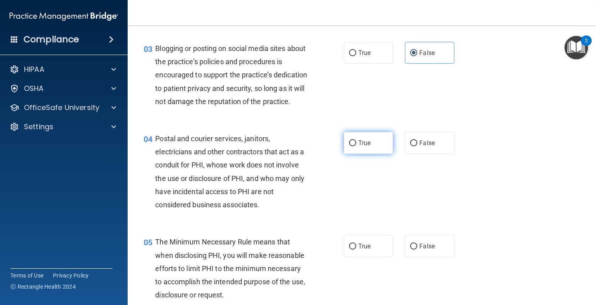
radio input "true"
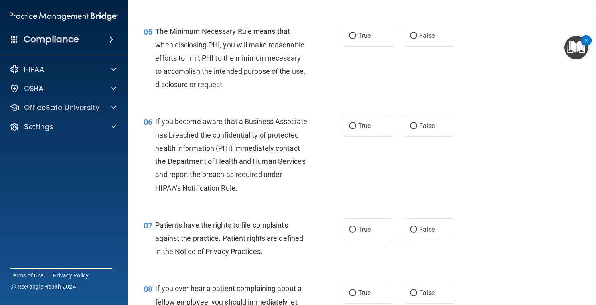
scroll to position [378, 0]
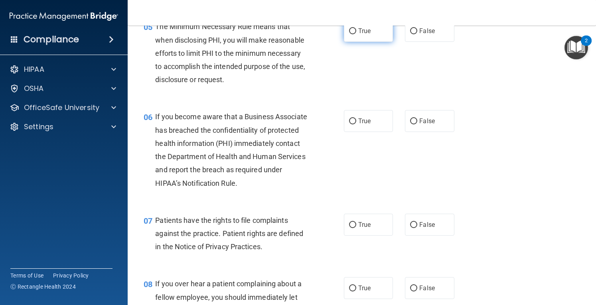
click at [358, 35] on span "True" at bounding box center [364, 31] width 12 height 8
click at [355, 34] on input "True" at bounding box center [352, 31] width 7 height 6
radio input "true"
click at [427, 125] on span "False" at bounding box center [427, 121] width 16 height 8
click at [417, 125] on input "False" at bounding box center [413, 122] width 7 height 6
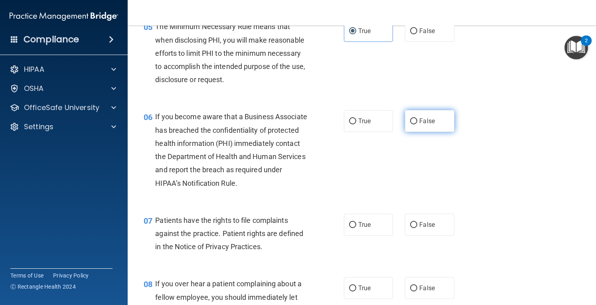
radio input "true"
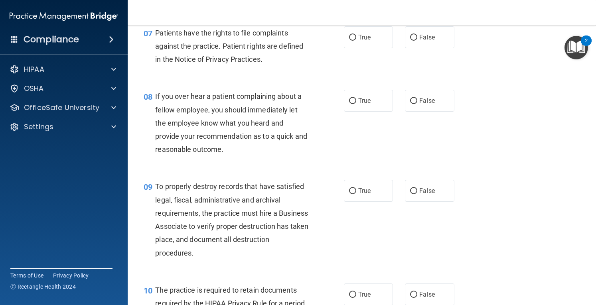
scroll to position [567, 0]
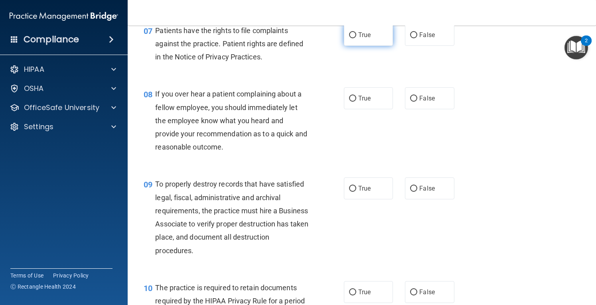
click at [364, 46] on label "True" at bounding box center [368, 35] width 49 height 22
click at [356, 38] on input "True" at bounding box center [352, 35] width 7 height 6
radio input "true"
click at [425, 102] on span "False" at bounding box center [427, 99] width 16 height 8
click at [417, 102] on input "False" at bounding box center [413, 99] width 7 height 6
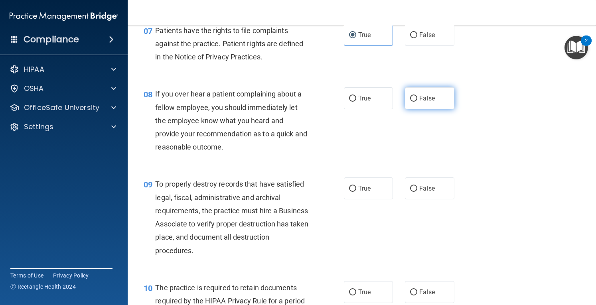
radio input "true"
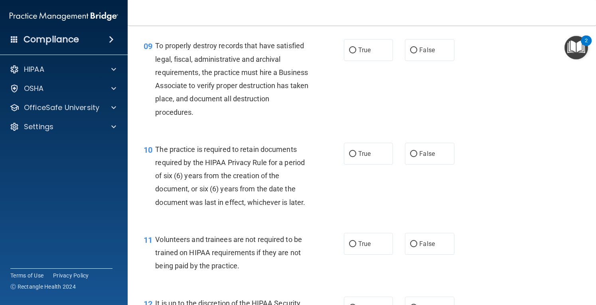
scroll to position [711, 0]
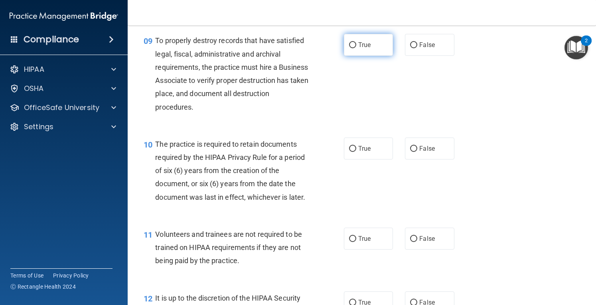
click at [363, 49] on span "True" at bounding box center [364, 45] width 12 height 8
click at [356, 48] on input "True" at bounding box center [352, 45] width 7 height 6
radio input "true"
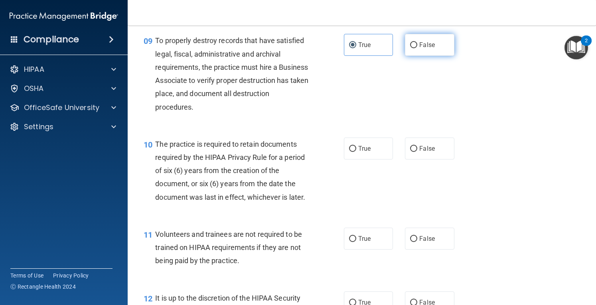
click at [429, 49] on span "False" at bounding box center [427, 45] width 16 height 8
click at [417, 48] on input "False" at bounding box center [413, 45] width 7 height 6
radio input "true"
radio input "false"
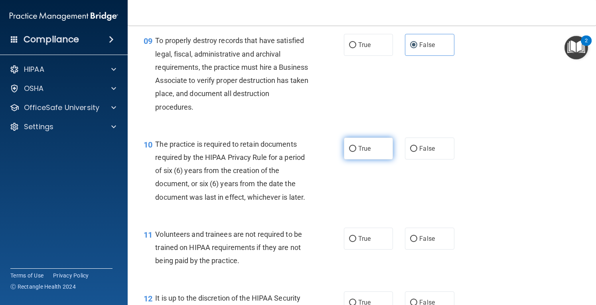
click at [379, 155] on label "True" at bounding box center [368, 149] width 49 height 22
click at [356, 152] on input "True" at bounding box center [352, 149] width 7 height 6
radio input "true"
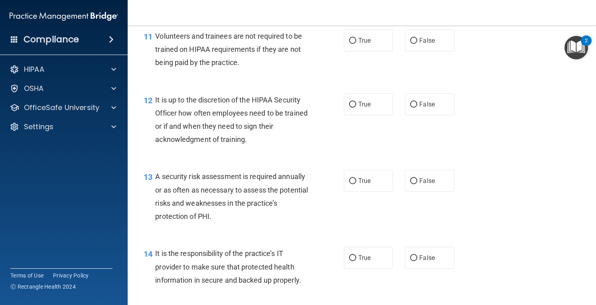
scroll to position [917, 0]
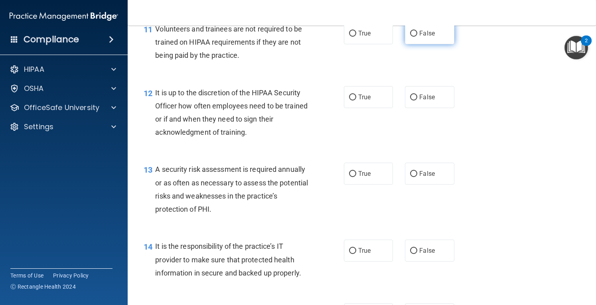
click at [437, 44] on label "False" at bounding box center [429, 33] width 49 height 22
click at [417, 37] on input "False" at bounding box center [413, 34] width 7 height 6
radio input "true"
click at [422, 101] on span "False" at bounding box center [427, 97] width 16 height 8
click at [417, 101] on input "False" at bounding box center [413, 98] width 7 height 6
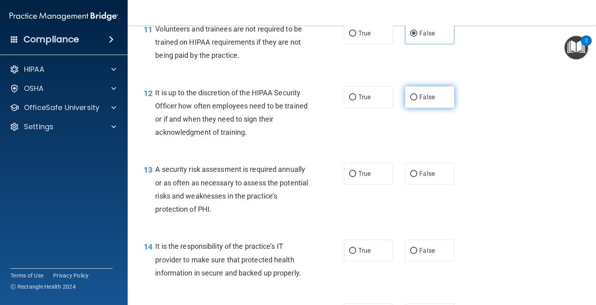
radio input "true"
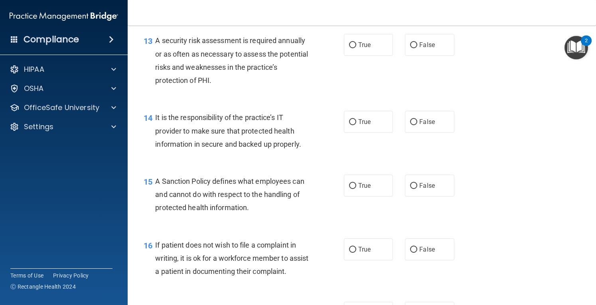
scroll to position [1058, 0]
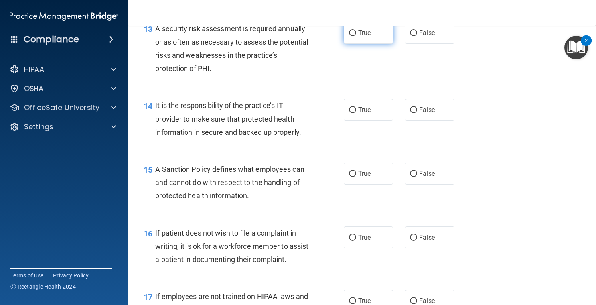
click at [369, 42] on label "True" at bounding box center [368, 33] width 49 height 22
click at [356, 36] on input "True" at bounding box center [352, 33] width 7 height 6
radio input "true"
click at [432, 121] on label "False" at bounding box center [429, 110] width 49 height 22
click at [417, 113] on input "False" at bounding box center [413, 110] width 7 height 6
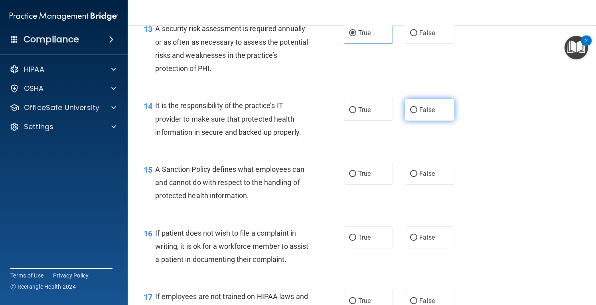
radio input "true"
click at [431, 185] on label "False" at bounding box center [429, 174] width 49 height 22
click at [417, 177] on input "False" at bounding box center [413, 174] width 7 height 6
radio input "true"
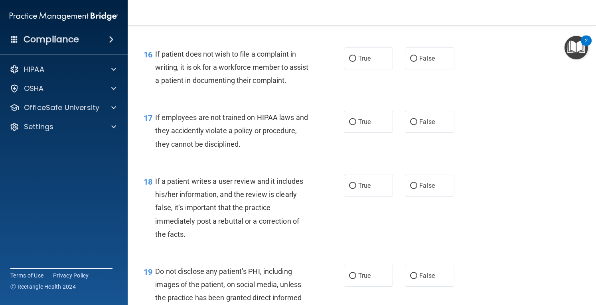
scroll to position [1249, 0]
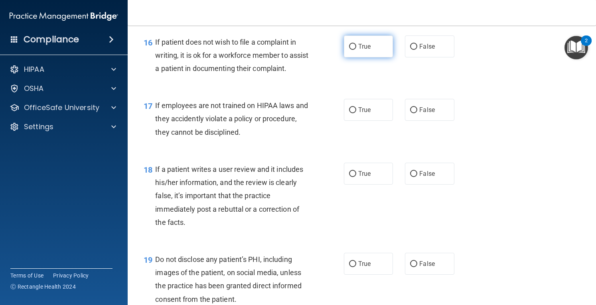
click at [368, 57] on label "True" at bounding box center [368, 47] width 49 height 22
click at [356, 50] on input "True" at bounding box center [352, 47] width 7 height 6
radio input "true"
click at [433, 121] on label "False" at bounding box center [429, 110] width 49 height 22
click at [417, 113] on input "False" at bounding box center [413, 110] width 7 height 6
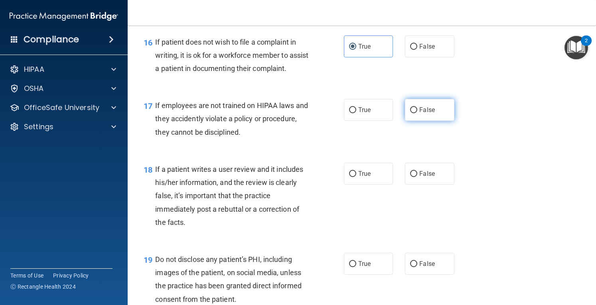
radio input "true"
click at [415, 185] on label "False" at bounding box center [429, 174] width 49 height 22
click at [415, 177] on input "False" at bounding box center [413, 174] width 7 height 6
radio input "true"
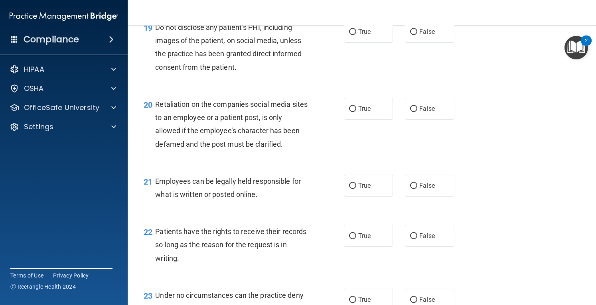
scroll to position [1488, 0]
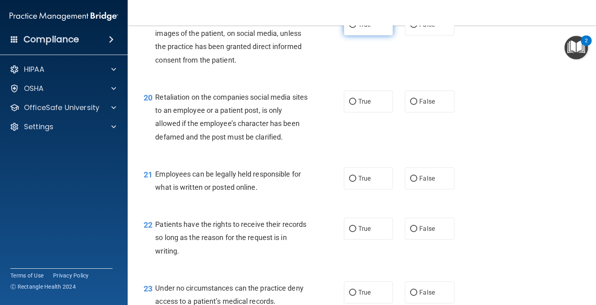
click at [358, 36] on label "True" at bounding box center [368, 25] width 49 height 22
click at [356, 28] on input "True" at bounding box center [352, 25] width 7 height 6
radio input "true"
click at [444, 113] on label "False" at bounding box center [429, 102] width 49 height 22
click at [417, 105] on input "False" at bounding box center [413, 102] width 7 height 6
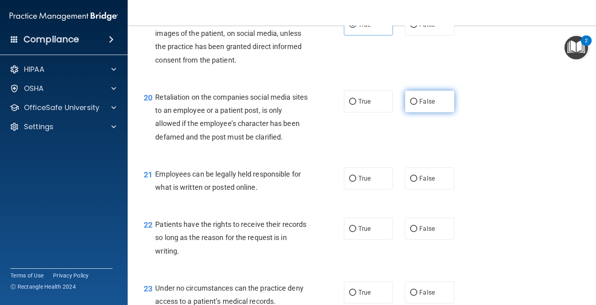
radio input "true"
click at [385, 190] on label "True" at bounding box center [368, 179] width 49 height 22
click at [356, 182] on input "True" at bounding box center [352, 179] width 7 height 6
radio input "true"
click at [385, 190] on label "True" at bounding box center [368, 179] width 49 height 22
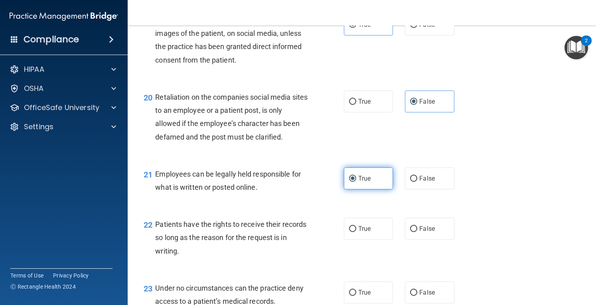
click at [356, 182] on input "True" at bounding box center [352, 179] width 7 height 6
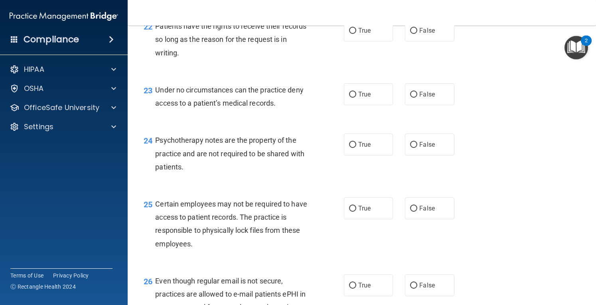
scroll to position [1689, 0]
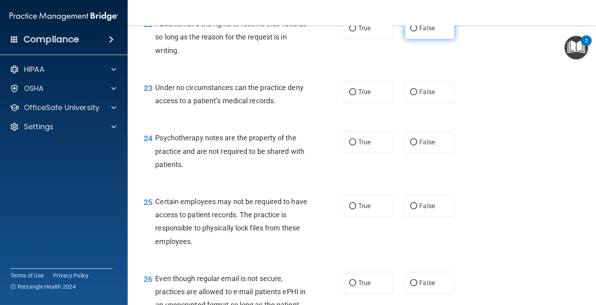
click at [428, 32] on span "False" at bounding box center [427, 28] width 16 height 8
click at [417, 32] on input "False" at bounding box center [413, 29] width 7 height 6
radio input "true"
click at [429, 96] on span "False" at bounding box center [427, 92] width 16 height 8
click at [417, 95] on input "False" at bounding box center [413, 92] width 7 height 6
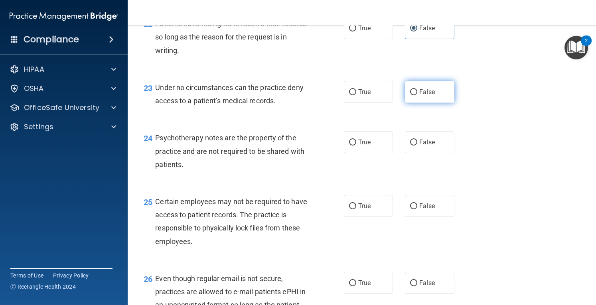
radio input "true"
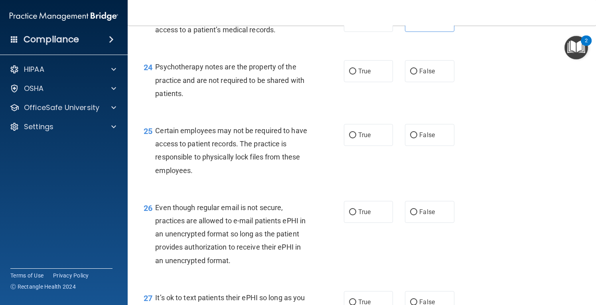
scroll to position [1762, 0]
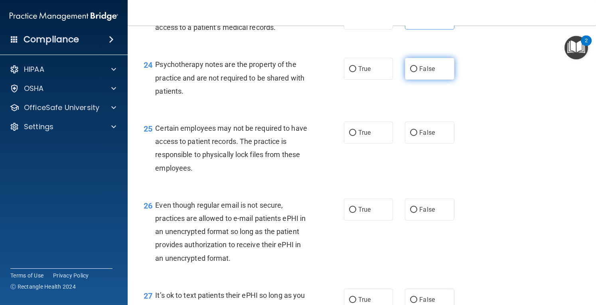
click at [415, 80] on label "False" at bounding box center [429, 69] width 49 height 22
click at [415, 72] on input "False" at bounding box center [413, 69] width 7 height 6
radio input "true"
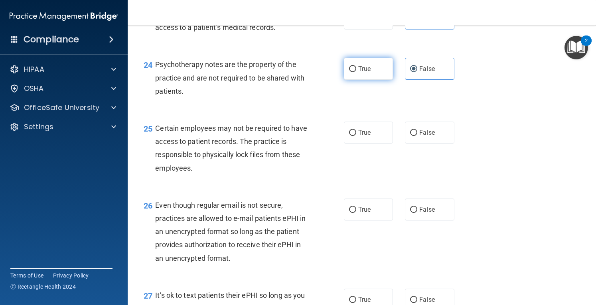
click at [352, 72] on input "True" at bounding box center [352, 69] width 7 height 6
radio input "true"
radio input "false"
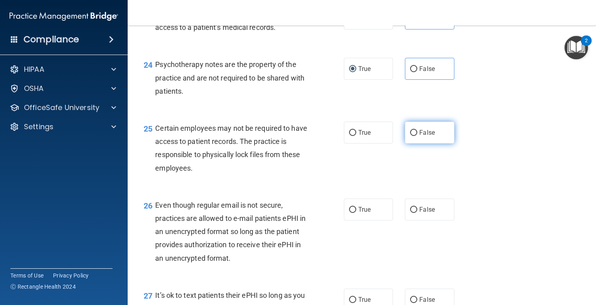
click at [405, 144] on label "False" at bounding box center [429, 133] width 49 height 22
click at [410, 136] on input "False" at bounding box center [413, 133] width 7 height 6
radio input "true"
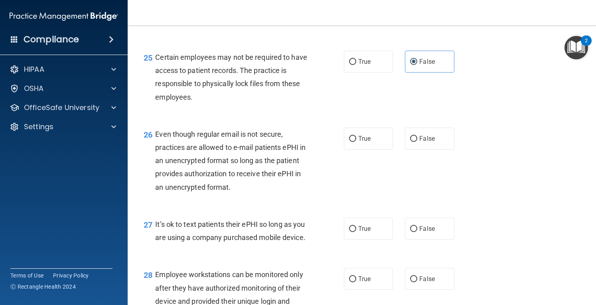
scroll to position [1872, 0]
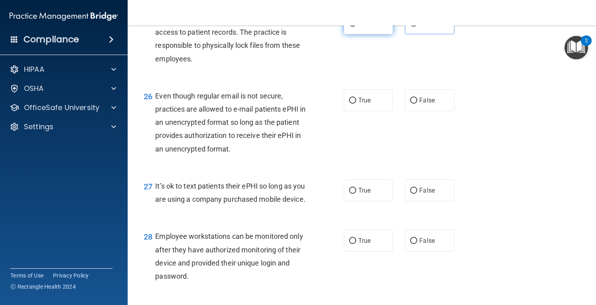
click at [362, 27] on span "True" at bounding box center [364, 24] width 12 height 8
click at [356, 27] on input "True" at bounding box center [352, 24] width 7 height 6
radio input "true"
radio input "false"
click at [438, 111] on label "False" at bounding box center [429, 100] width 49 height 22
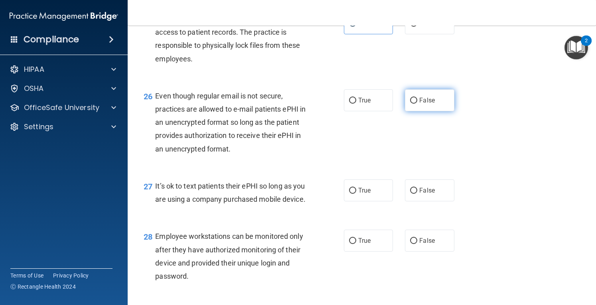
click at [417, 104] on input "False" at bounding box center [413, 101] width 7 height 6
radio input "true"
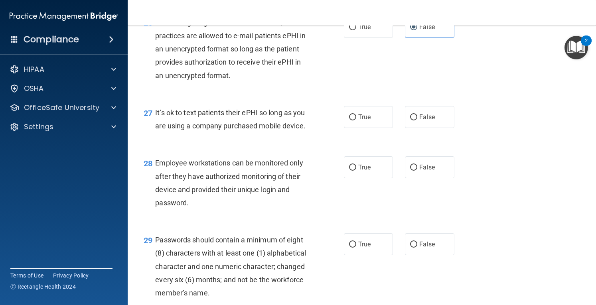
scroll to position [1948, 0]
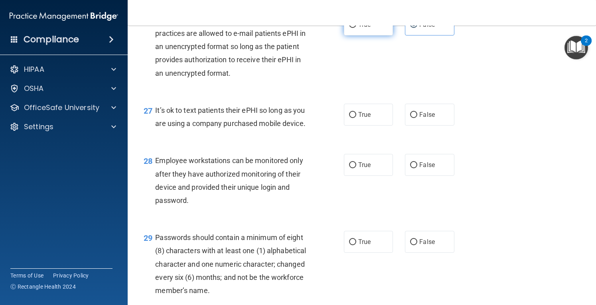
click at [354, 36] on label "True" at bounding box center [368, 25] width 49 height 22
click at [354, 28] on input "True" at bounding box center [352, 25] width 7 height 6
radio input "true"
radio input "false"
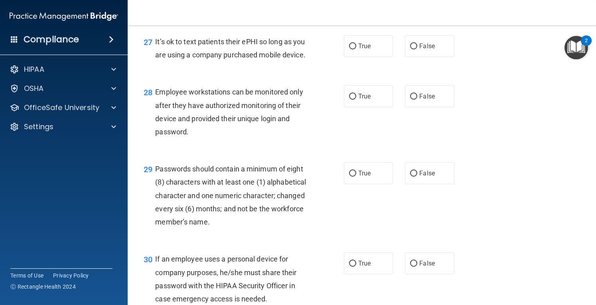
scroll to position [2019, 0]
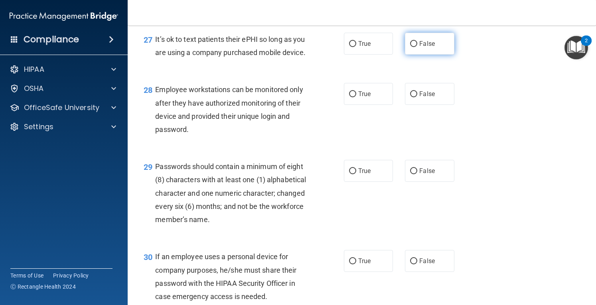
click at [430, 47] on span "False" at bounding box center [427, 44] width 16 height 8
click at [417, 47] on input "False" at bounding box center [413, 44] width 7 height 6
radio input "true"
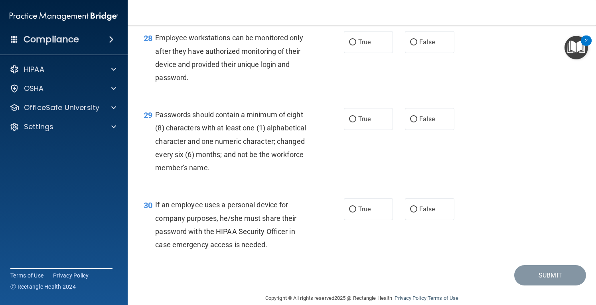
scroll to position [2023, 0]
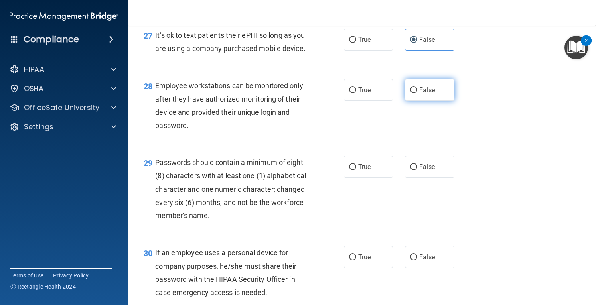
click at [410, 93] on input "False" at bounding box center [413, 90] width 7 height 6
radio input "true"
click at [354, 178] on label "True" at bounding box center [368, 167] width 49 height 22
click at [354, 170] on input "True" at bounding box center [352, 167] width 7 height 6
radio input "true"
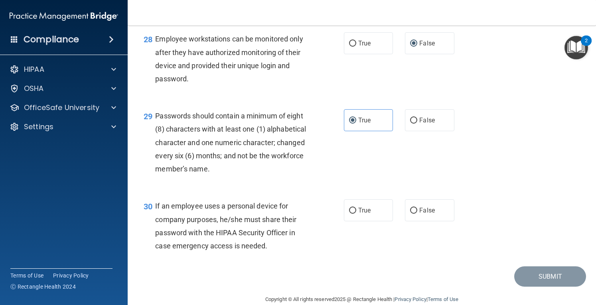
scroll to position [2110, 0]
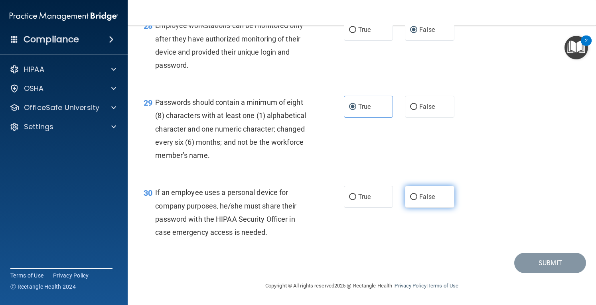
click at [432, 208] on label "False" at bounding box center [429, 197] width 49 height 22
click at [417, 200] on input "False" at bounding box center [413, 197] width 7 height 6
radio input "true"
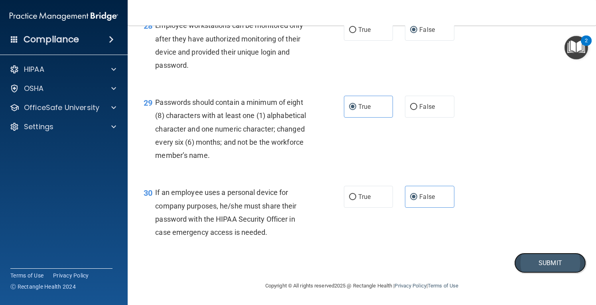
click at [548, 273] on button "Submit" at bounding box center [550, 263] width 72 height 20
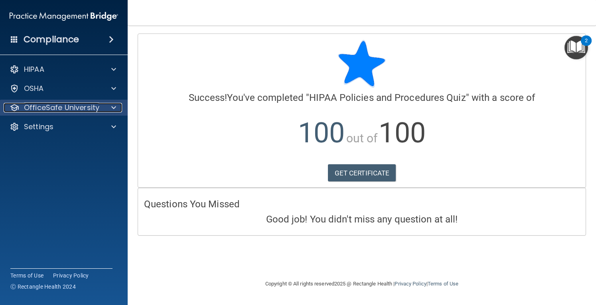
click at [86, 110] on p "OfficeSafe University" at bounding box center [61, 108] width 75 height 10
click at [86, 107] on p "OfficeSafe University" at bounding box center [61, 108] width 75 height 10
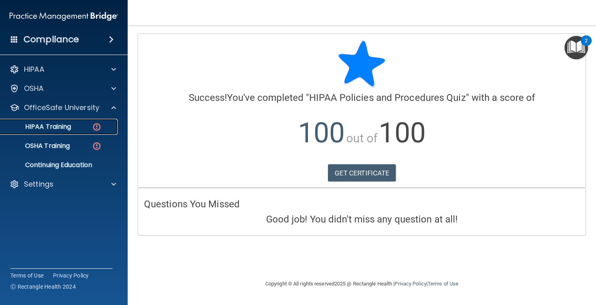
click at [71, 123] on p "HIPAA Training" at bounding box center [38, 127] width 66 height 8
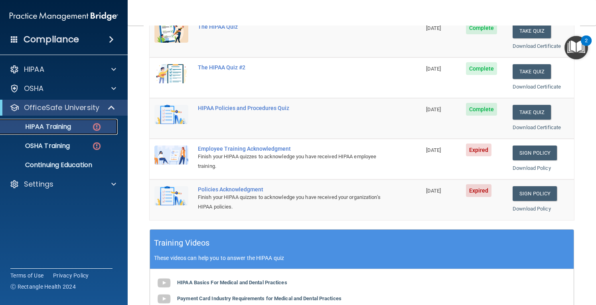
scroll to position [129, 0]
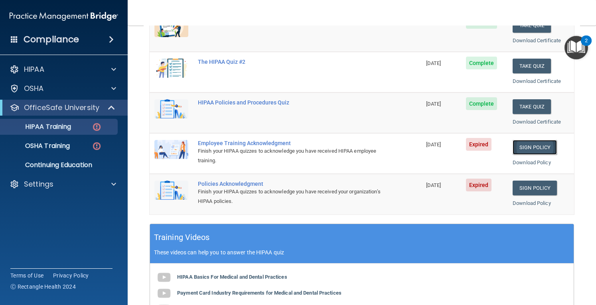
click at [516, 145] on link "Sign Policy" at bounding box center [535, 147] width 44 height 15
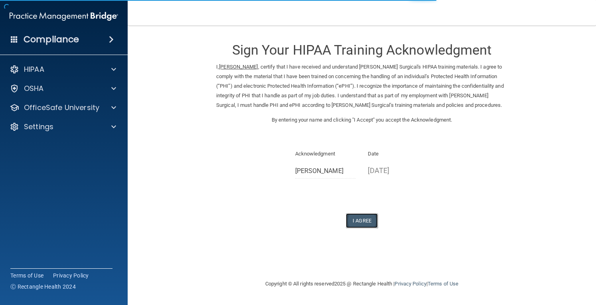
click at [369, 218] on button "I Agree" at bounding box center [362, 221] width 32 height 15
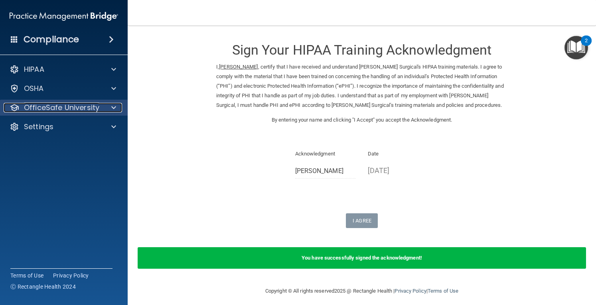
click at [64, 103] on p "OfficeSafe University" at bounding box center [61, 108] width 75 height 10
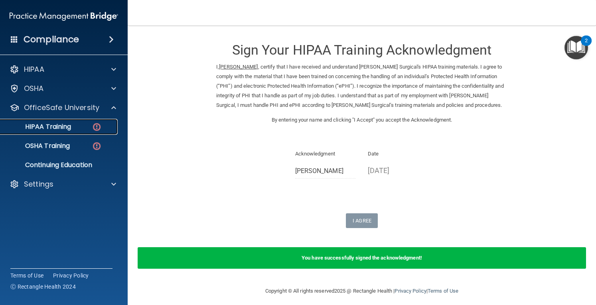
click at [76, 129] on div "HIPAA Training" at bounding box center [59, 127] width 109 height 8
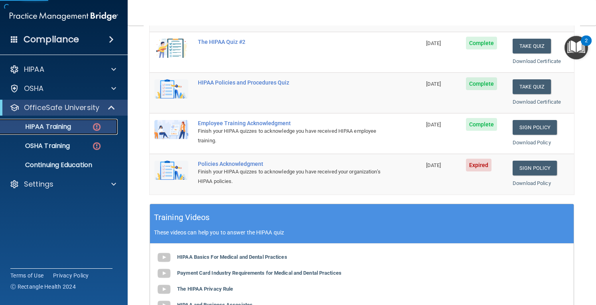
scroll to position [153, 0]
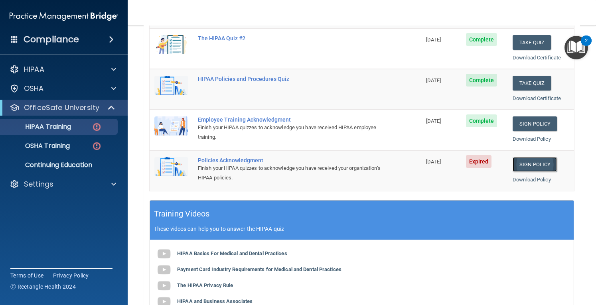
click at [517, 163] on link "Sign Policy" at bounding box center [535, 164] width 44 height 15
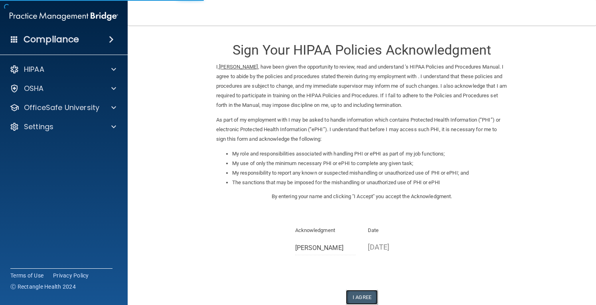
click at [362, 294] on button "I Agree" at bounding box center [362, 297] width 32 height 15
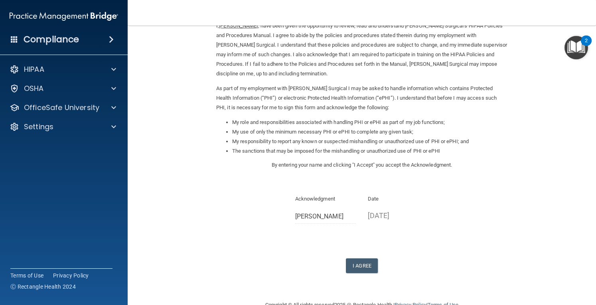
scroll to position [44, 0]
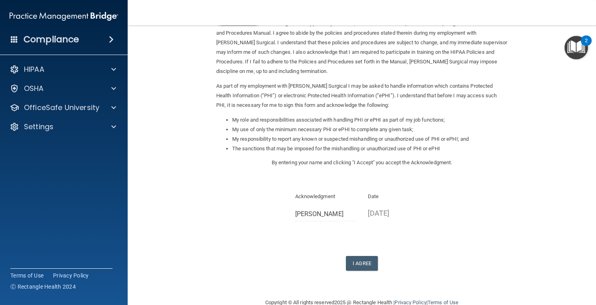
click at [358, 273] on form "Sign Your HIPAA Policies Acknowledgment I, Jordeen Schmidt , have been given th…" at bounding box center [362, 140] width 437 height 300
click at [357, 265] on button "I Agree" at bounding box center [362, 263] width 32 height 15
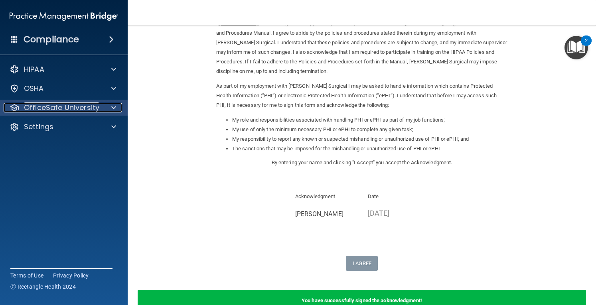
click at [65, 110] on p "OfficeSafe University" at bounding box center [61, 108] width 75 height 10
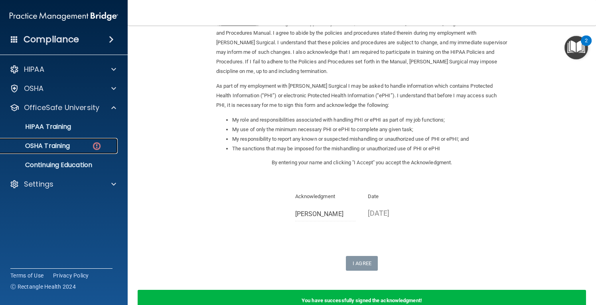
click at [56, 145] on p "OSHA Training" at bounding box center [37, 146] width 65 height 8
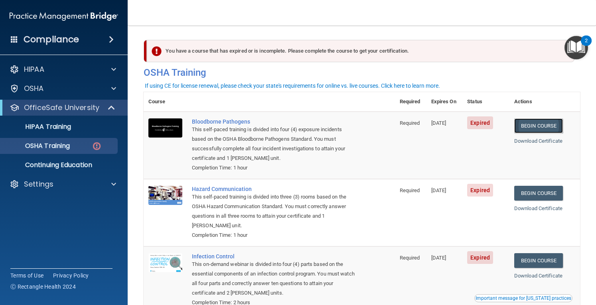
click at [536, 125] on link "Begin Course" at bounding box center [538, 126] width 49 height 15
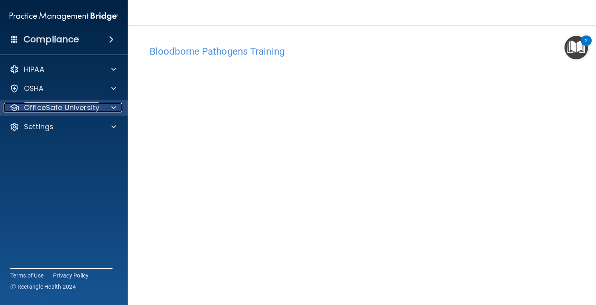
click at [63, 103] on p "OfficeSafe University" at bounding box center [61, 108] width 75 height 10
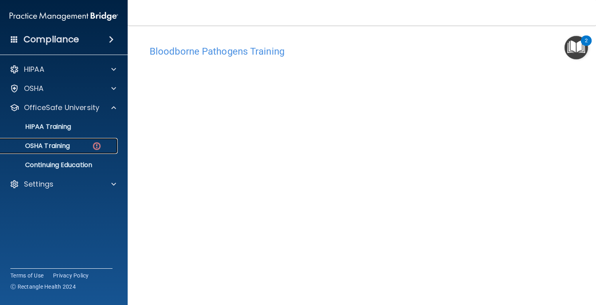
click at [60, 148] on p "OSHA Training" at bounding box center [37, 146] width 65 height 8
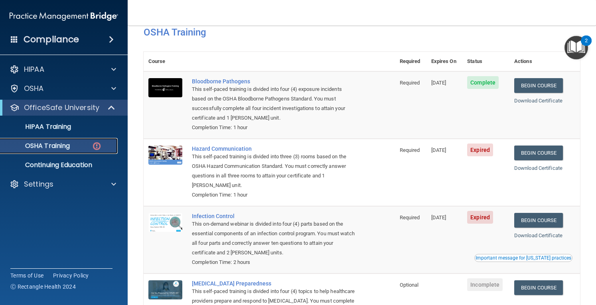
scroll to position [29, 0]
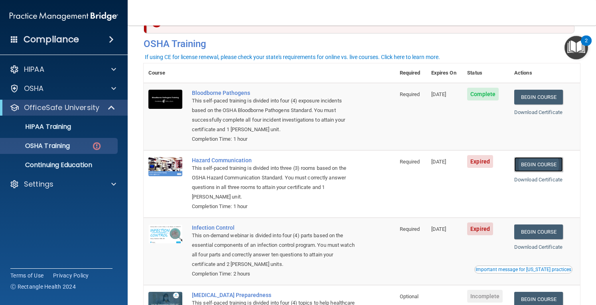
click at [542, 164] on link "Begin Course" at bounding box center [538, 164] width 49 height 15
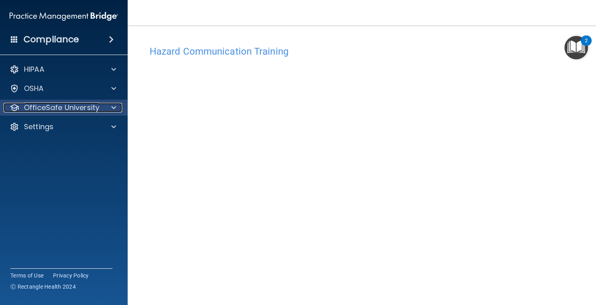
click at [54, 110] on p "OfficeSafe University" at bounding box center [61, 108] width 75 height 10
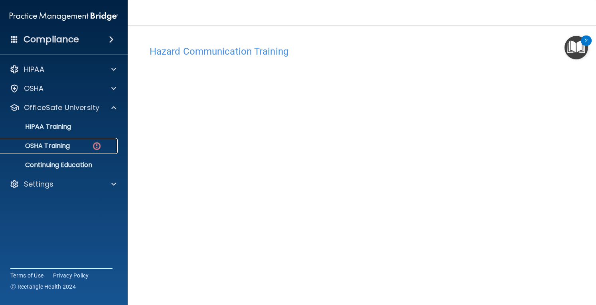
click at [69, 150] on link "OSHA Training" at bounding box center [55, 146] width 126 height 16
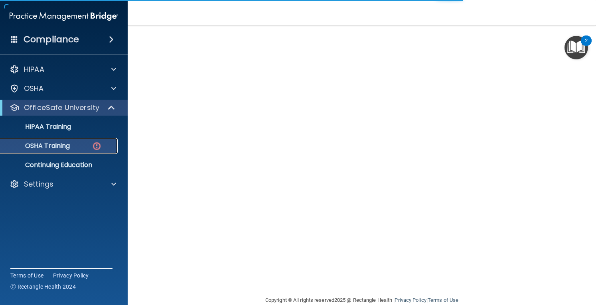
scroll to position [94, 0]
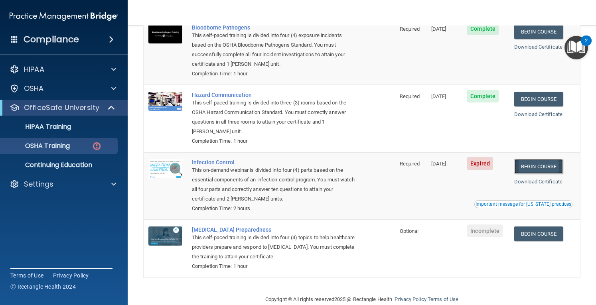
click at [540, 164] on link "Begin Course" at bounding box center [538, 166] width 49 height 15
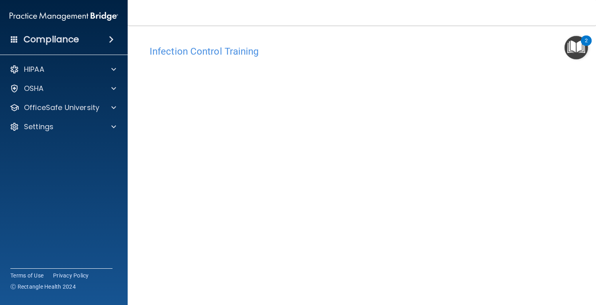
scroll to position [36, 0]
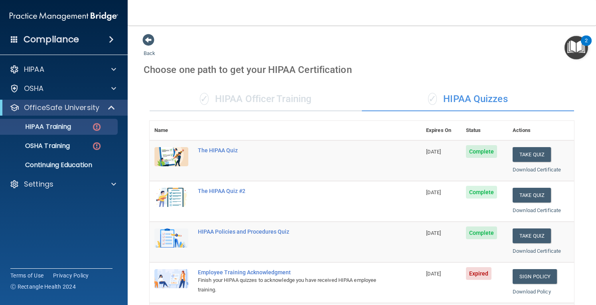
scroll to position [129, 0]
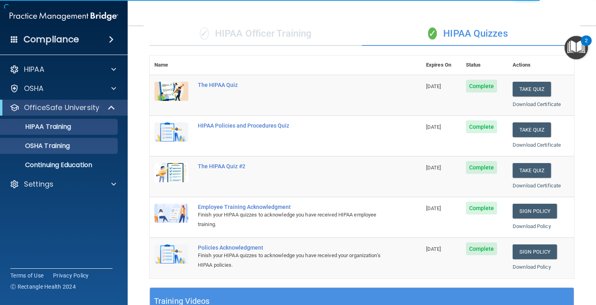
scroll to position [40, 0]
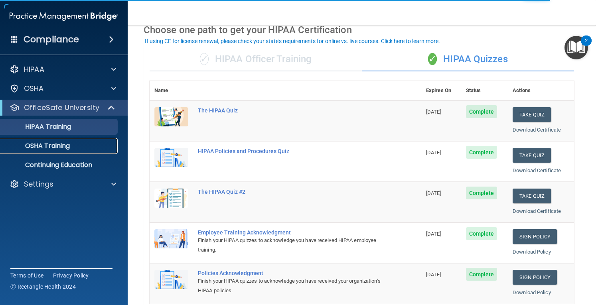
click at [51, 148] on p "OSHA Training" at bounding box center [37, 146] width 65 height 8
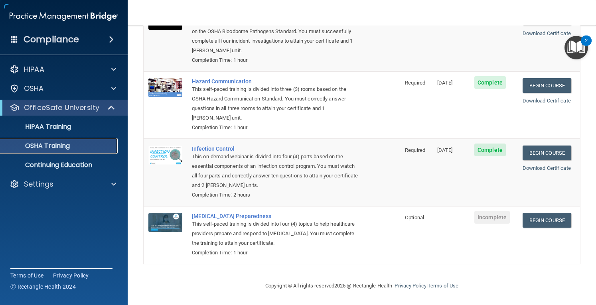
scroll to position [86, 0]
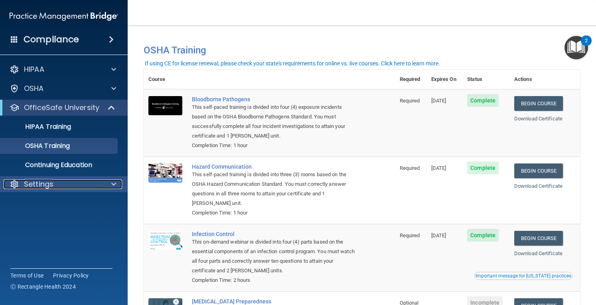
click at [42, 186] on p "Settings" at bounding box center [39, 185] width 30 height 10
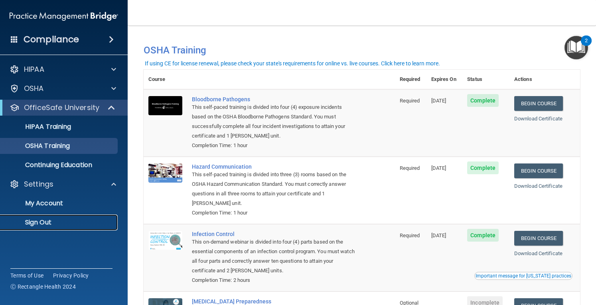
click at [42, 221] on p "Sign Out" at bounding box center [59, 223] width 109 height 8
